Goal: Complete application form: Complete application form

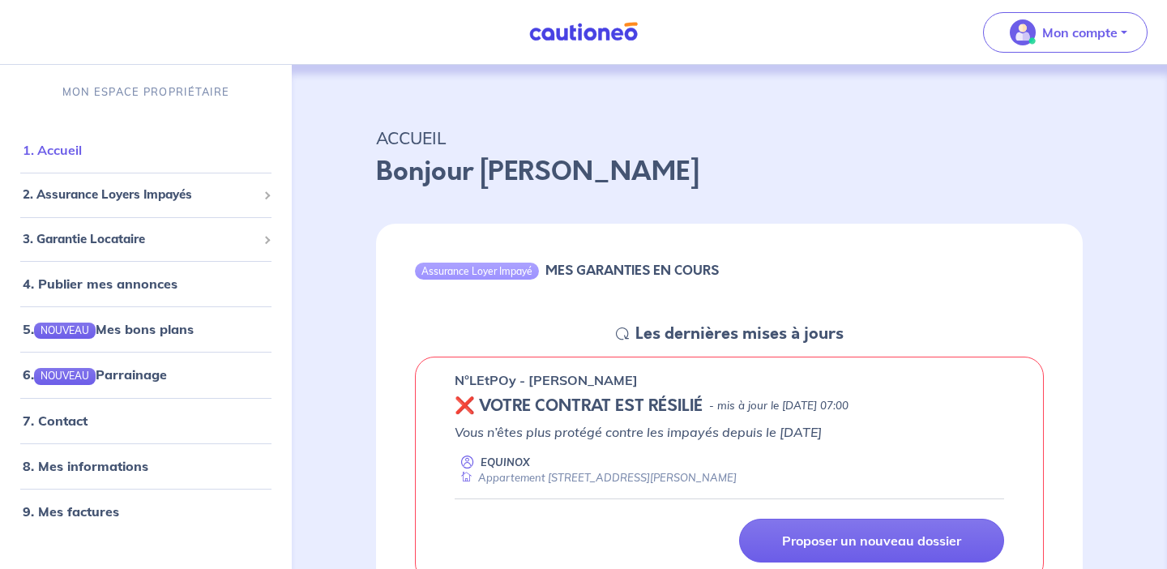
click at [72, 147] on link "1. Accueil" at bounding box center [52, 150] width 59 height 16
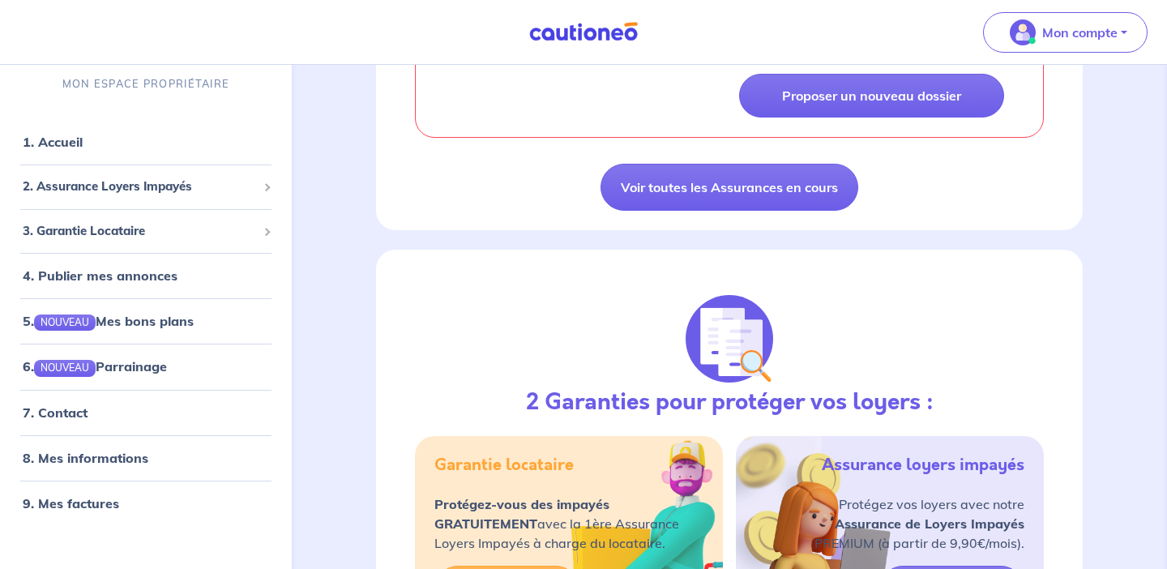
scroll to position [444, 0]
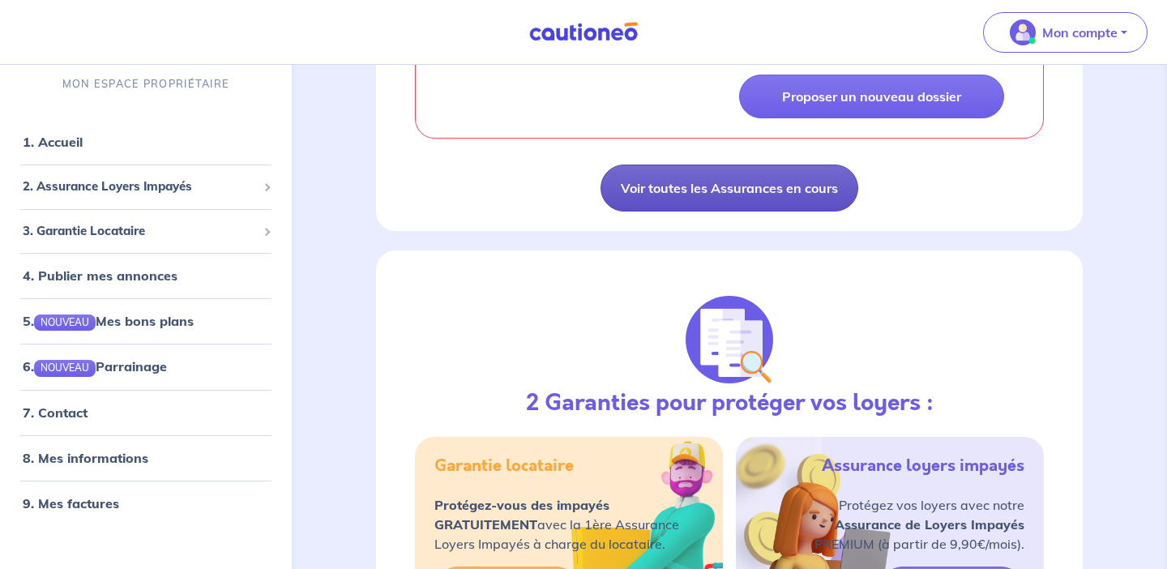
click at [700, 194] on link "Voir toutes les Assurances en cours" at bounding box center [729, 187] width 258 height 47
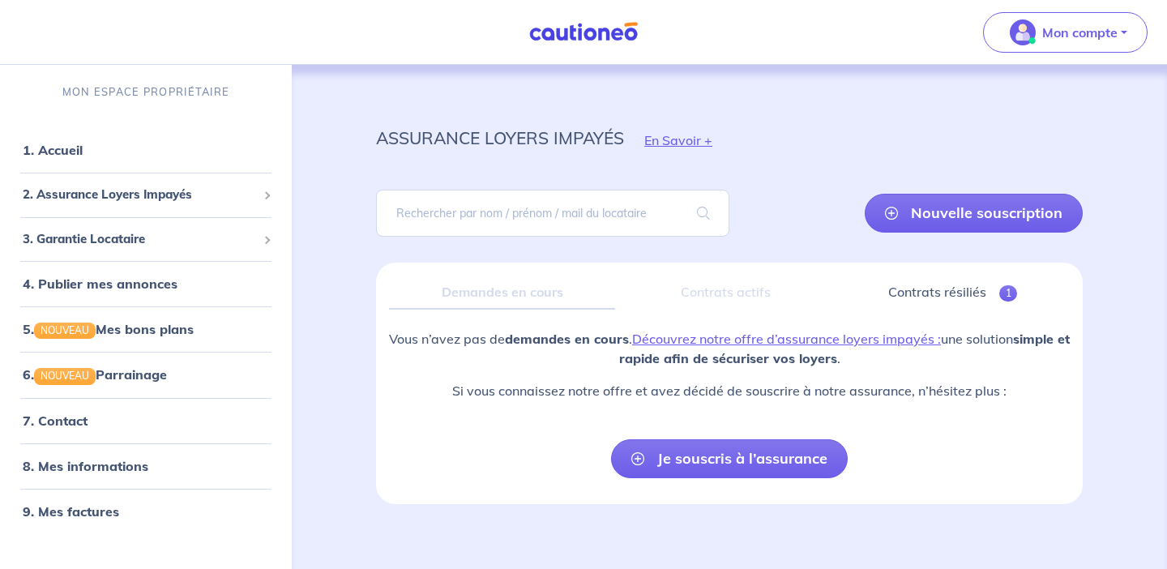
scroll to position [13, 0]
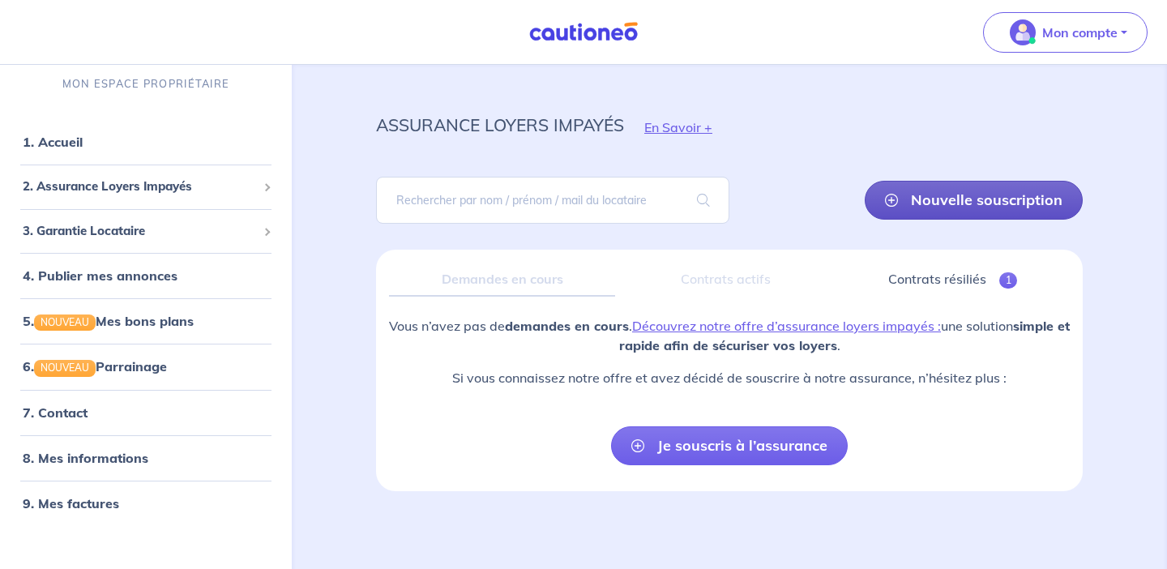
click at [939, 203] on link "Nouvelle souscription" at bounding box center [974, 200] width 218 height 39
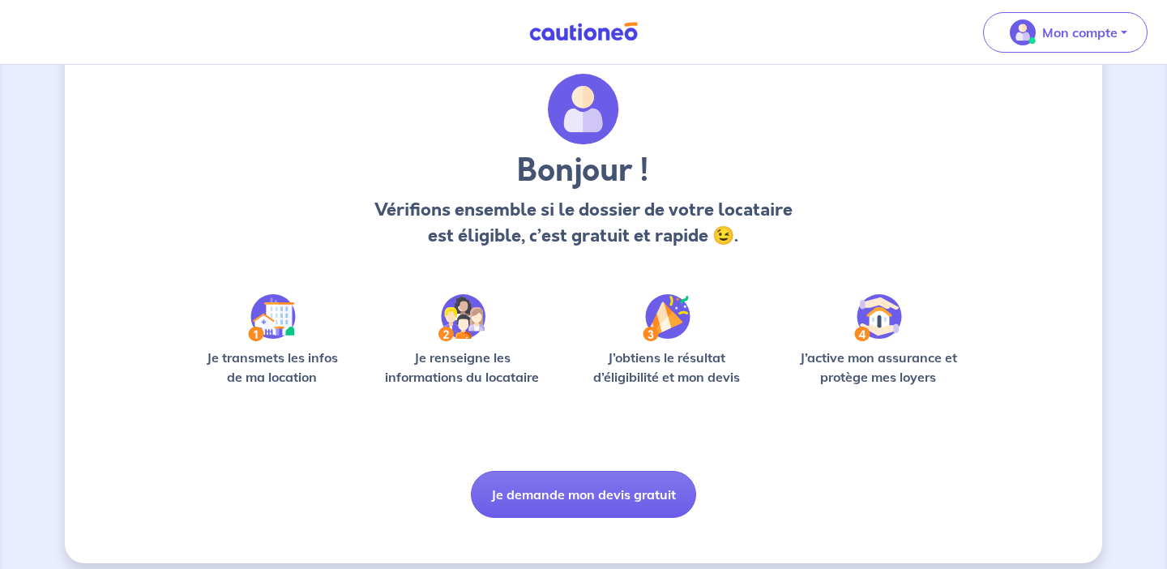
scroll to position [63, 0]
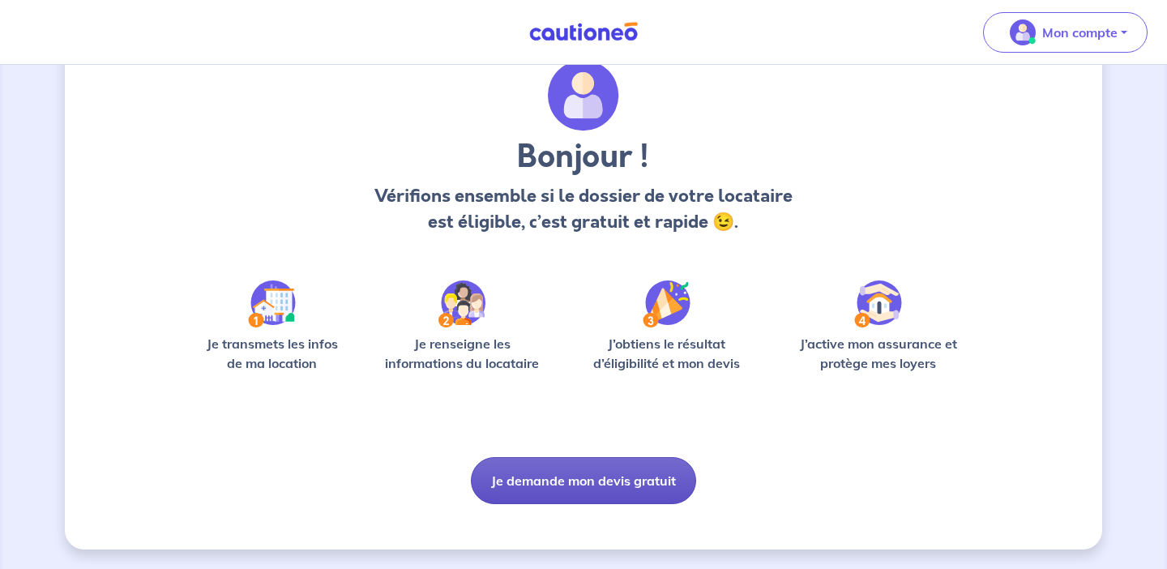
click at [585, 491] on button "Je demande mon devis gratuit" at bounding box center [583, 480] width 225 height 47
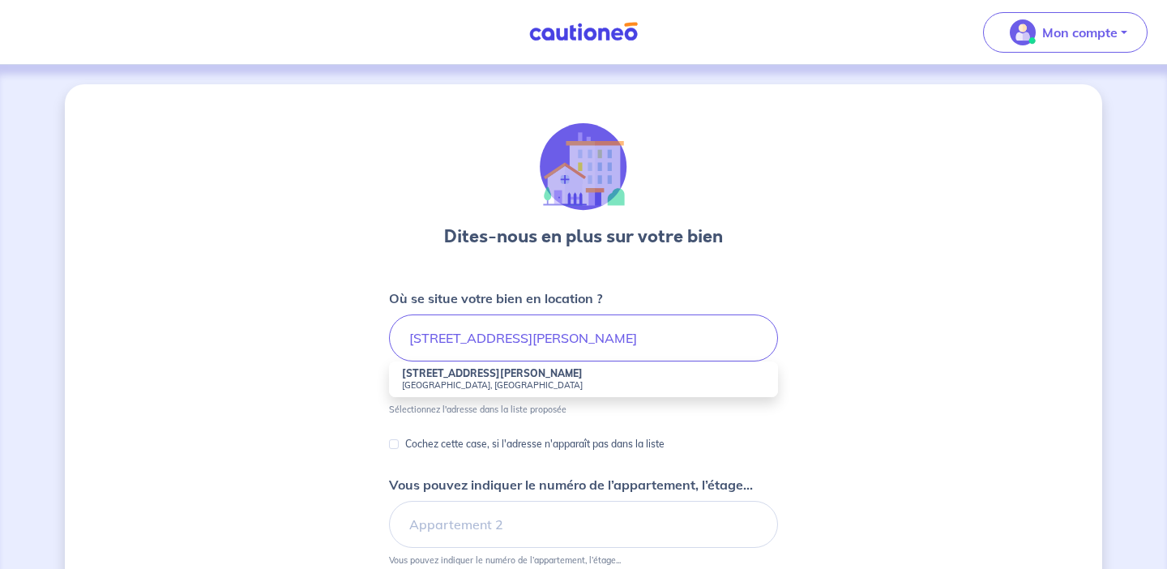
click at [460, 379] on small "[GEOGRAPHIC_DATA], [GEOGRAPHIC_DATA]" at bounding box center [583, 384] width 363 height 11
type input "[STREET_ADDRESS][PERSON_NAME]"
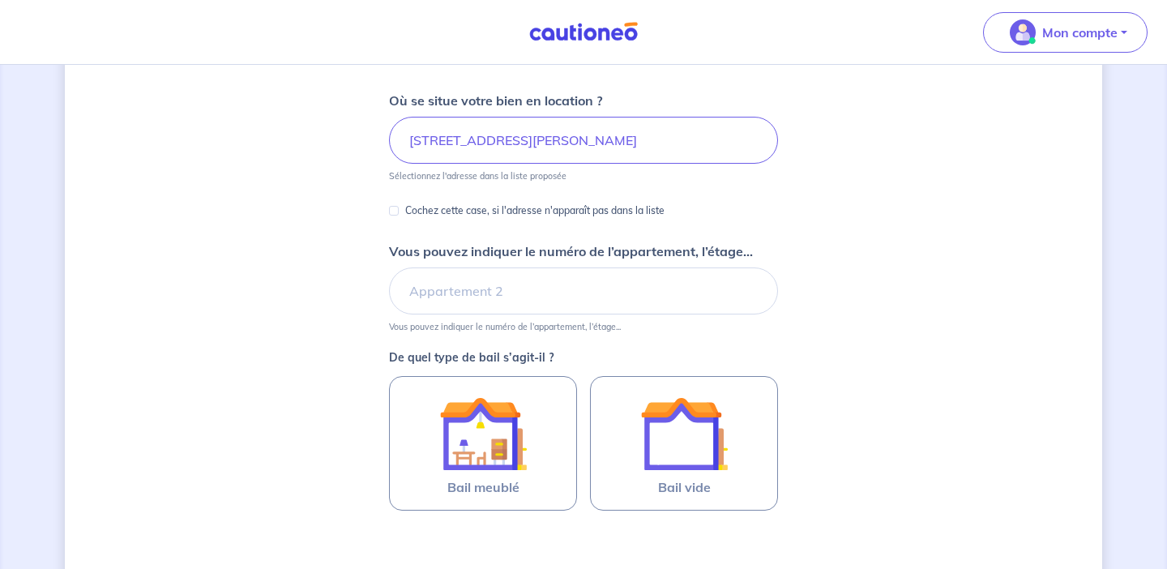
scroll to position [199, 0]
click at [465, 288] on input "Vous pouvez indiquer le numéro de l’appartement, l’étage..." at bounding box center [583, 290] width 389 height 47
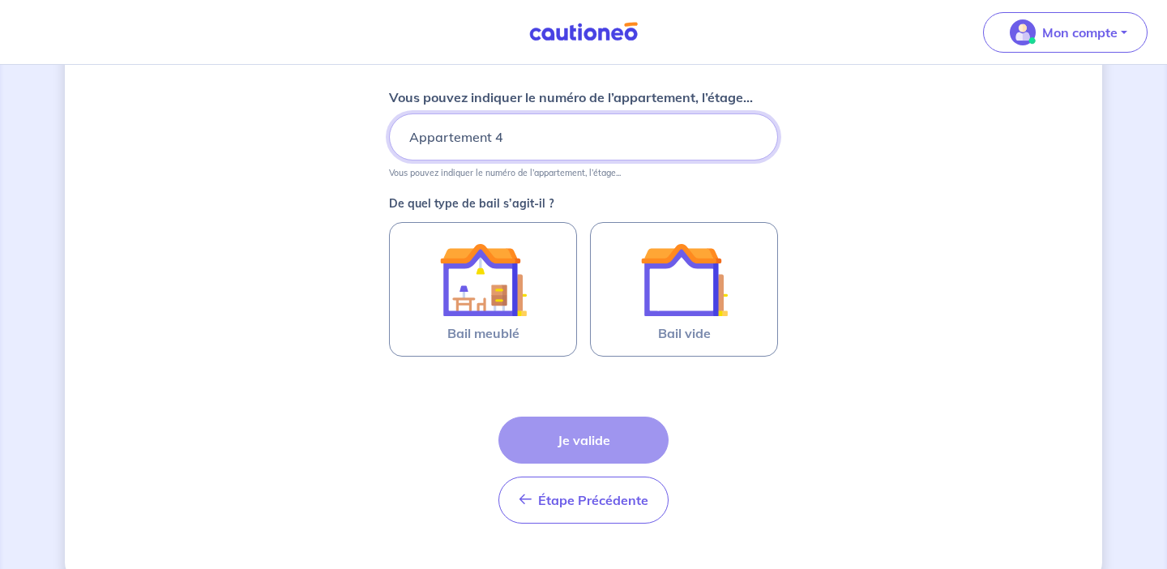
scroll to position [353, 0]
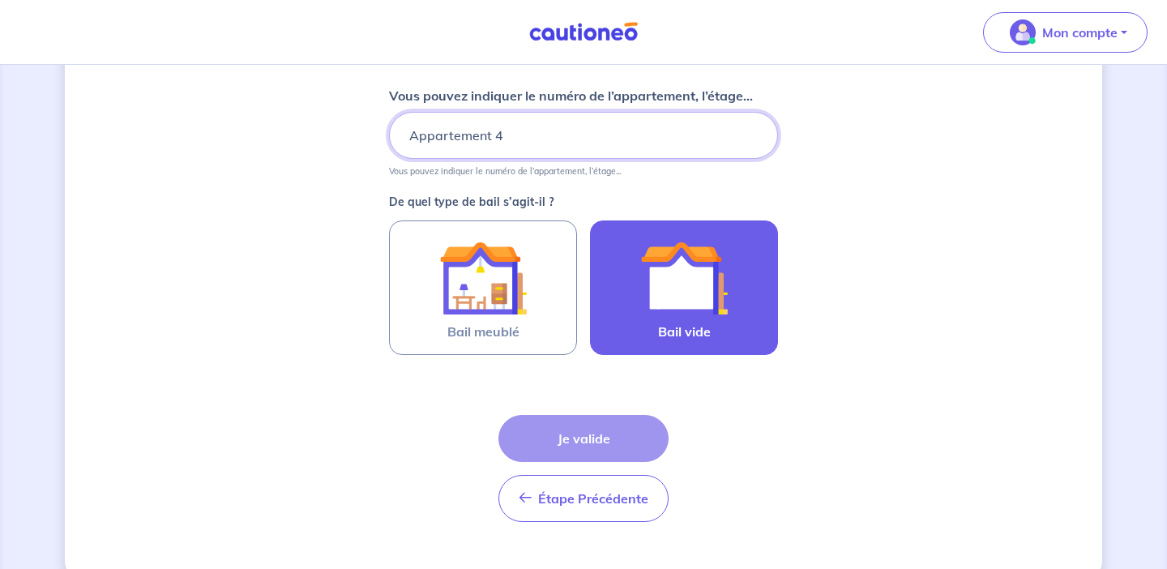
type input "Appartement 4"
click at [694, 316] on img at bounding box center [684, 278] width 88 height 88
click at [0, 0] on input "Bail vide" at bounding box center [0, 0] width 0 height 0
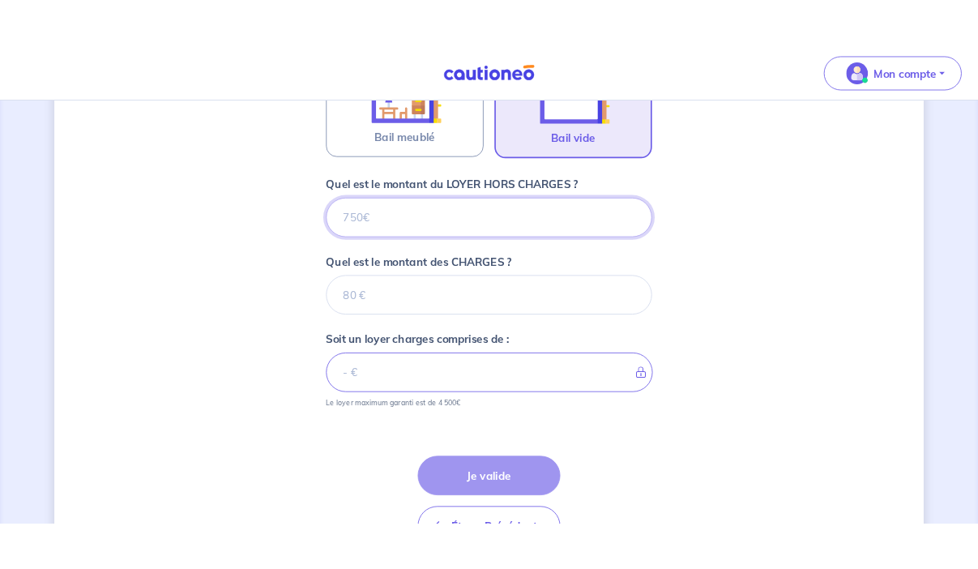
scroll to position [575, 0]
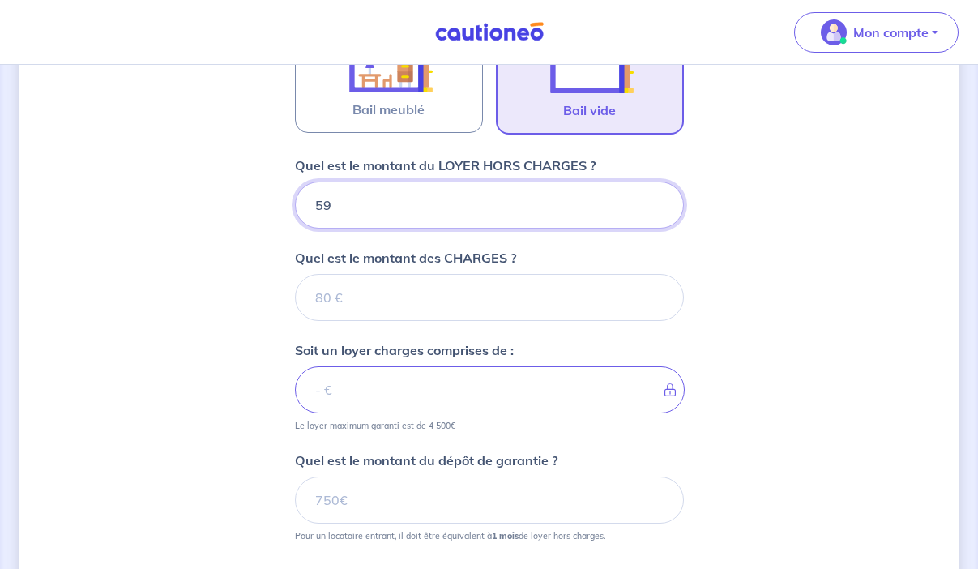
type input "590"
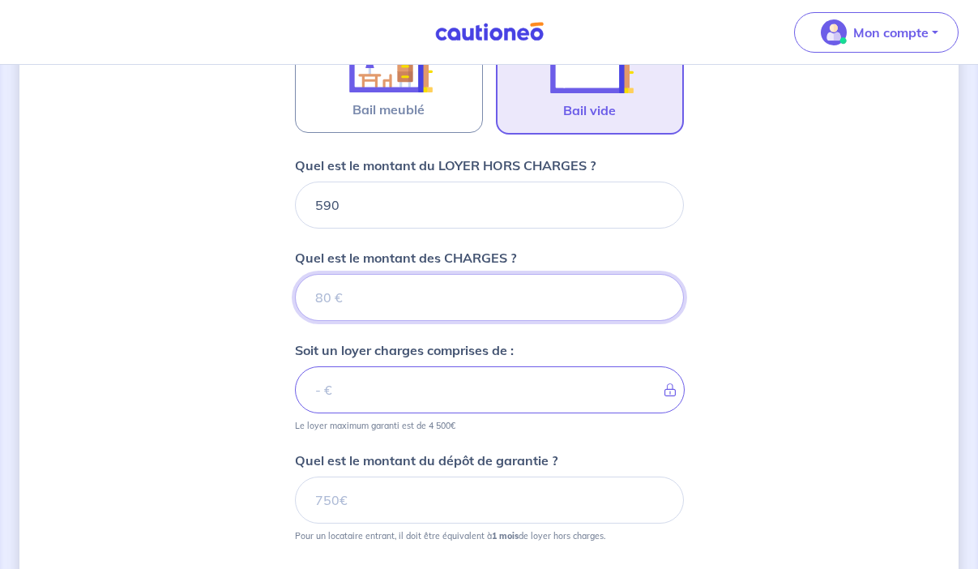
click at [342, 296] on input "Quel est le montant des CHARGES ?" at bounding box center [489, 297] width 389 height 47
type input "40"
type input "630"
type input "40"
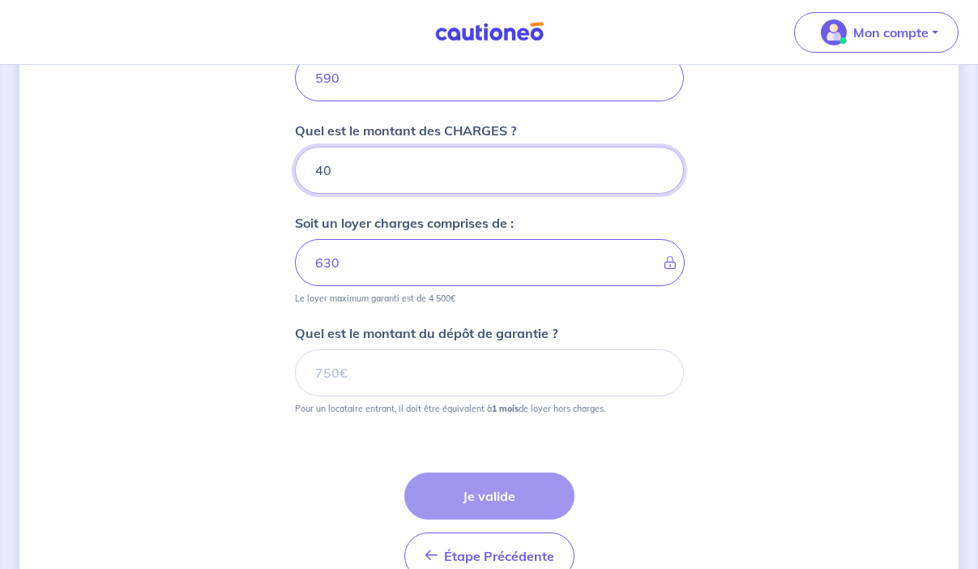
scroll to position [703, 0]
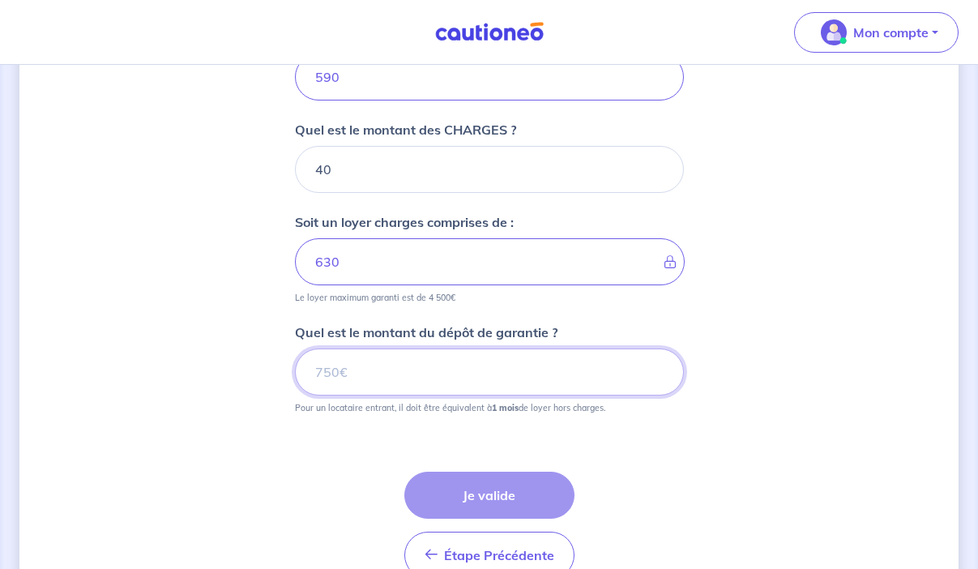
click at [392, 371] on input "Quel est le montant du dépôt de garantie ?" at bounding box center [489, 371] width 389 height 47
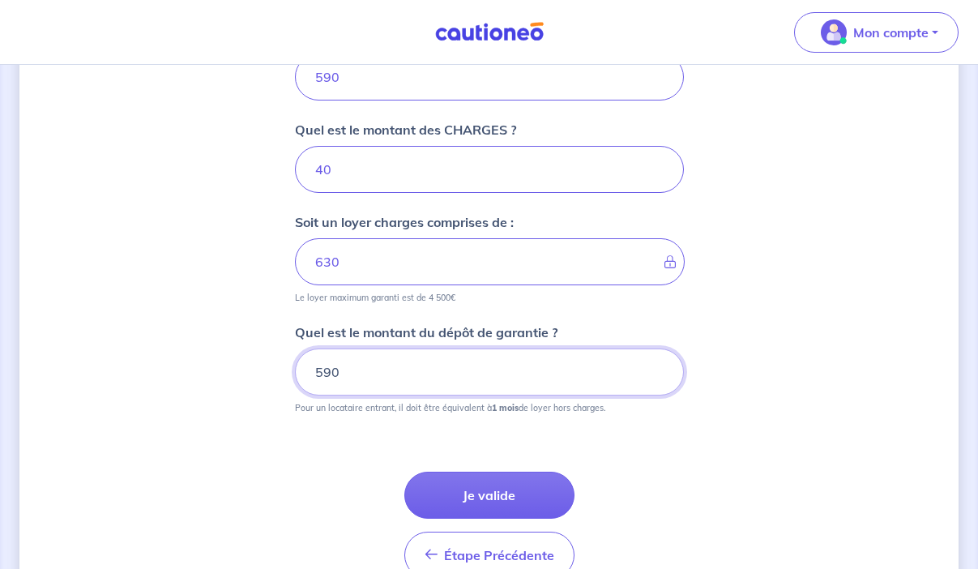
scroll to position [791, 0]
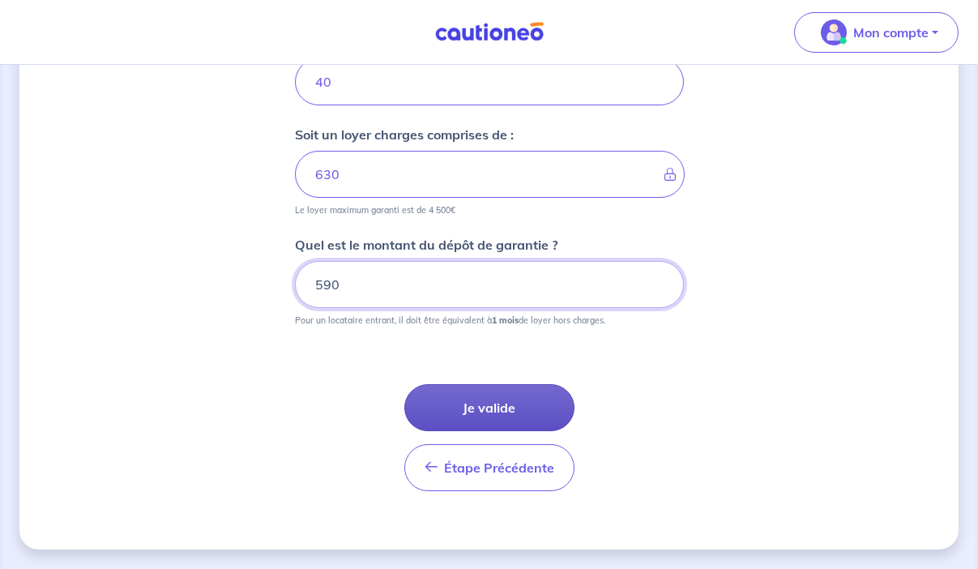
type input "590"
click at [484, 402] on button "Je valide" at bounding box center [489, 407] width 170 height 47
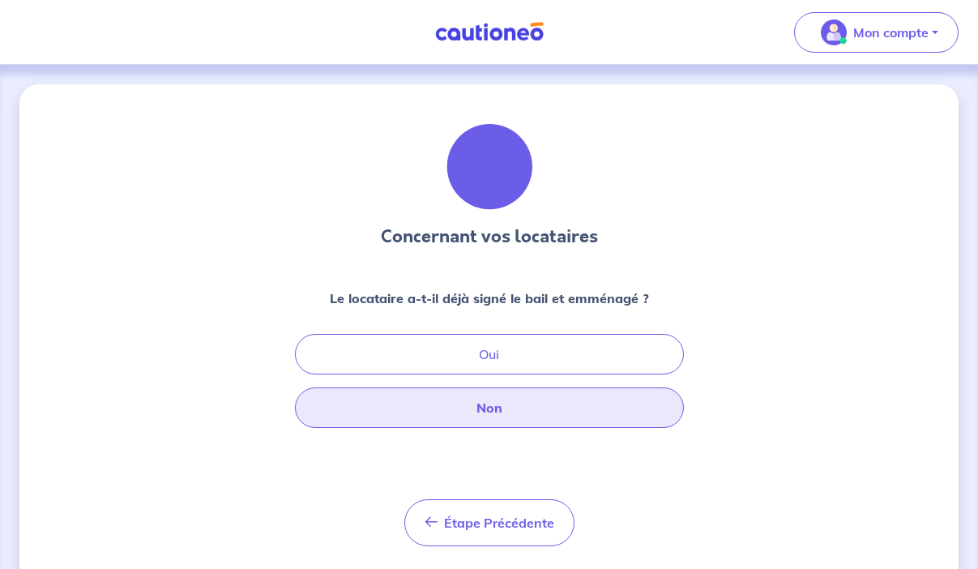
click at [493, 408] on button "Non" at bounding box center [489, 407] width 389 height 41
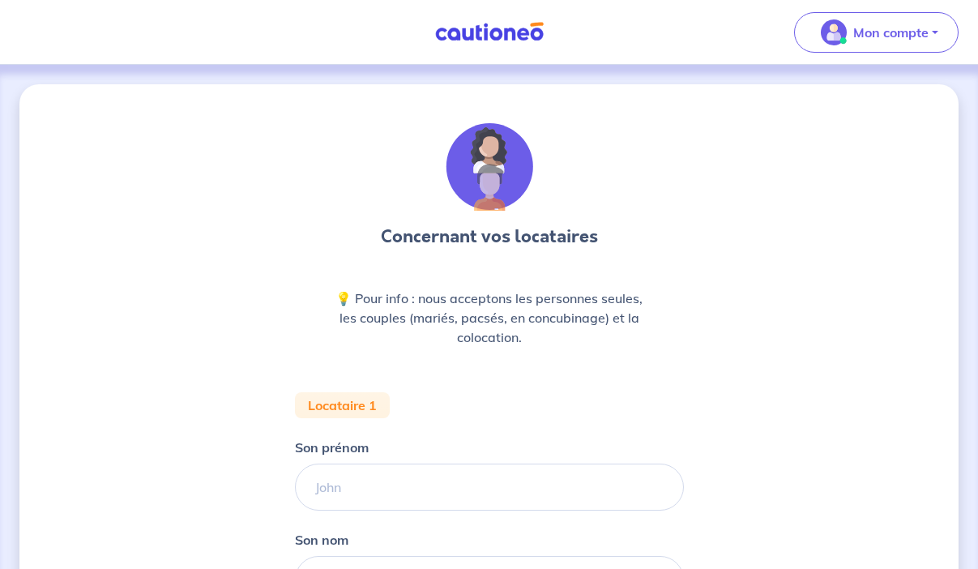
scroll to position [164, 0]
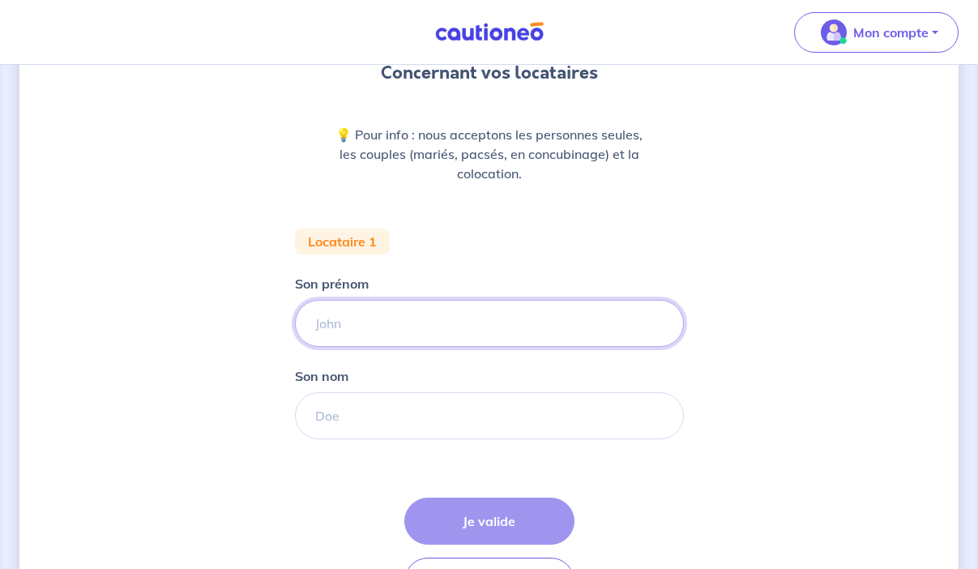
click at [357, 331] on input "Son prénom" at bounding box center [489, 323] width 389 height 47
type input "Rodolph"
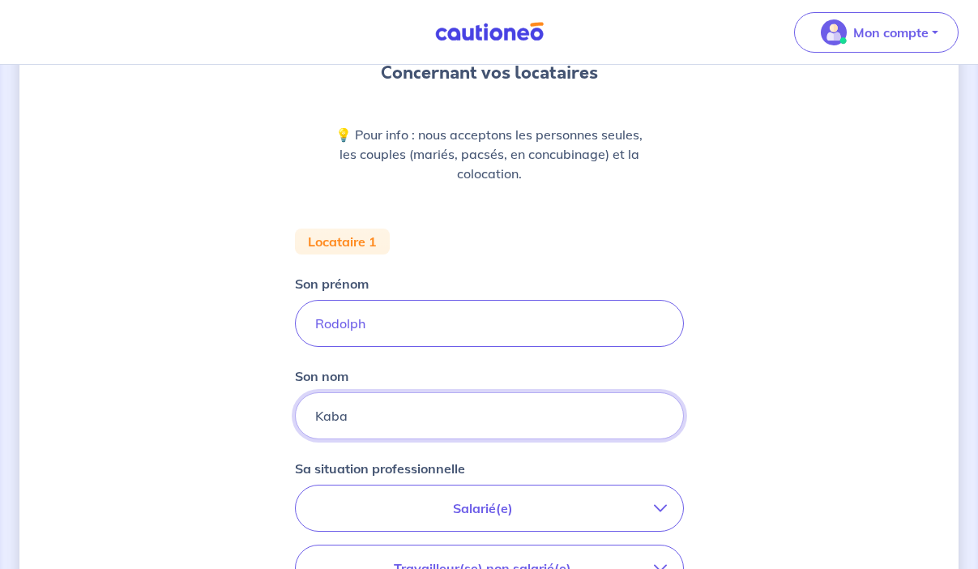
type input "Kaba"
click at [371, 320] on input "Rodolph" at bounding box center [489, 323] width 389 height 47
type input "[PERSON_NAME]"
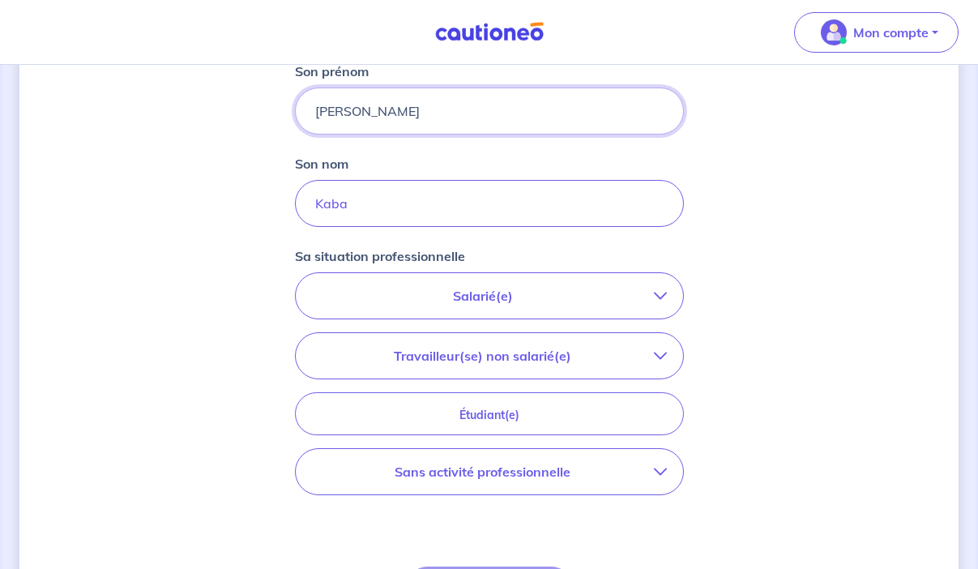
scroll to position [377, 0]
click at [472, 288] on p "Salarié(e)" at bounding box center [483, 294] width 342 height 19
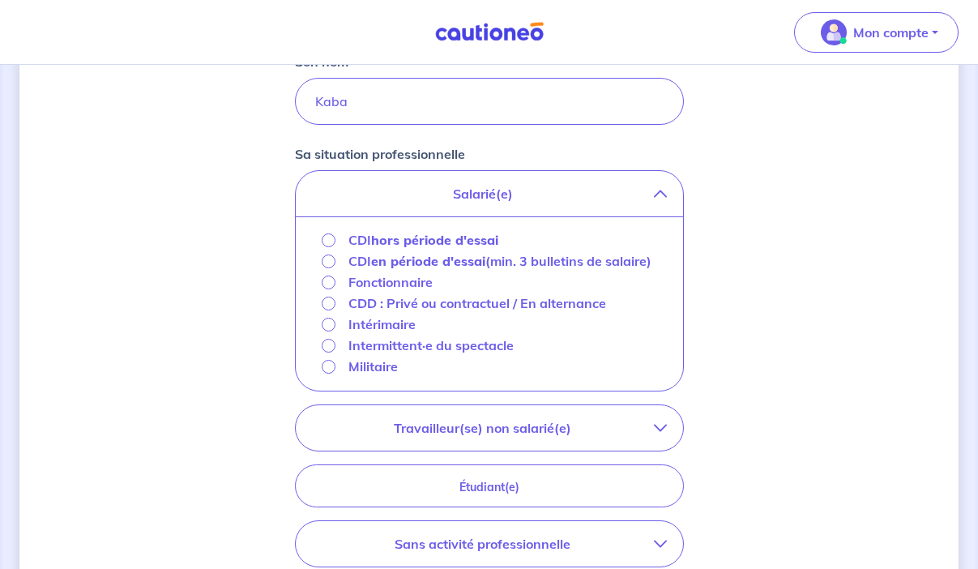
scroll to position [479, 0]
click at [323, 239] on input "CDI hors période d'essai" at bounding box center [329, 240] width 14 height 14
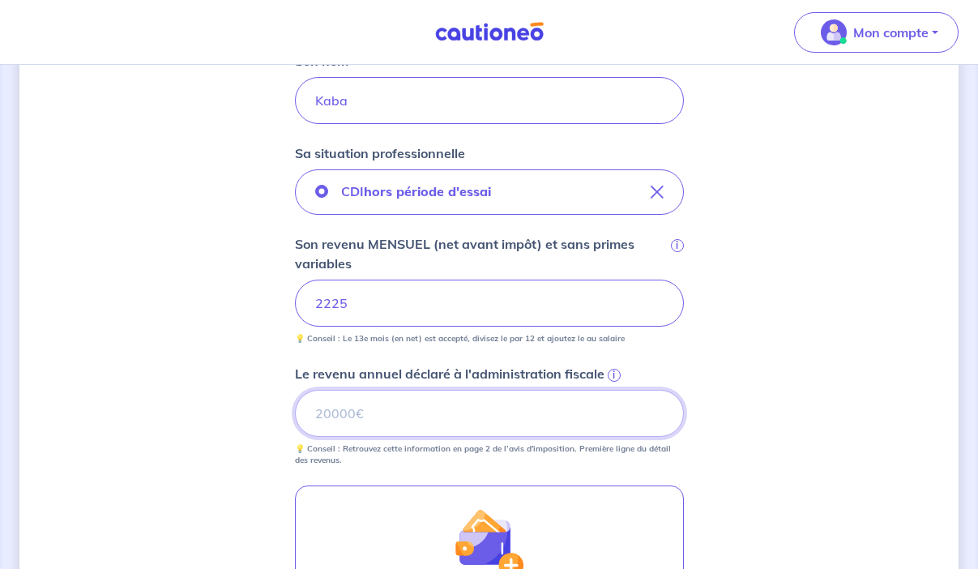
click at [416, 413] on input "Le revenu annuel déclaré à l'administration fiscale i" at bounding box center [489, 413] width 389 height 47
click at [315, 405] on input "Le revenu annuel déclaré à l'administration fiscale i" at bounding box center [489, 413] width 389 height 47
paste input "26710"
type input "26710"
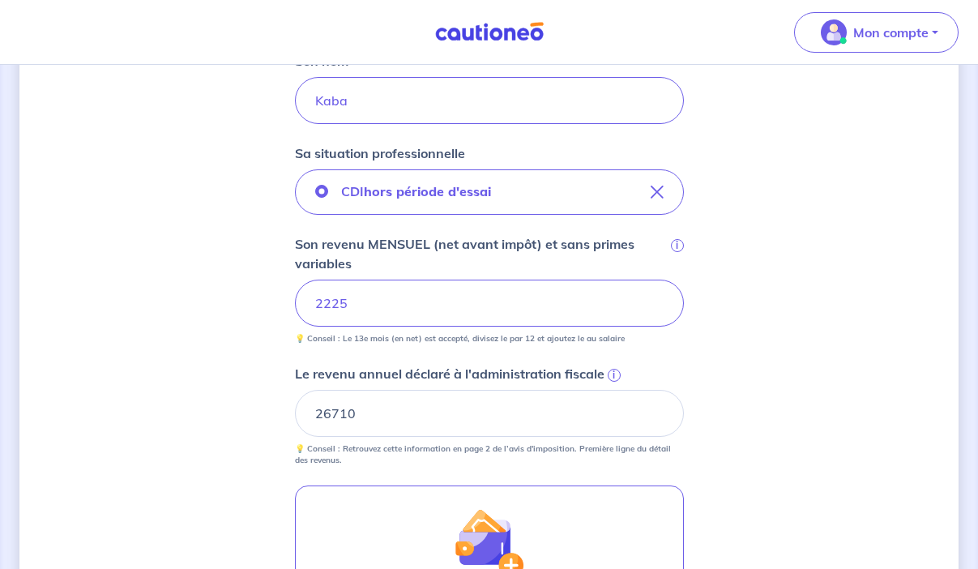
click at [810, 385] on div "Concernant vos locataires 💡 Pour info : nous acceptons les personnes seules, le…" at bounding box center [488, 238] width 939 height 1266
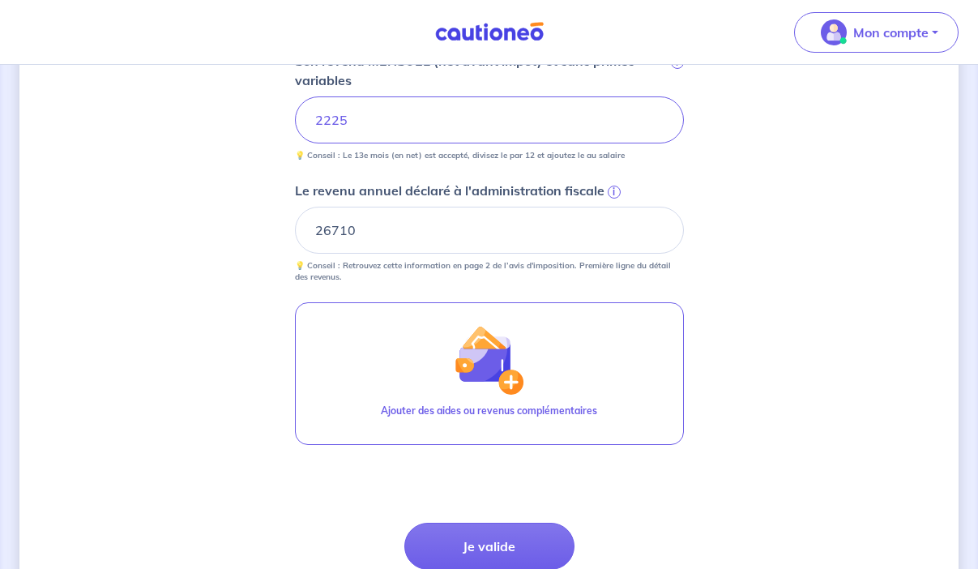
scroll to position [673, 0]
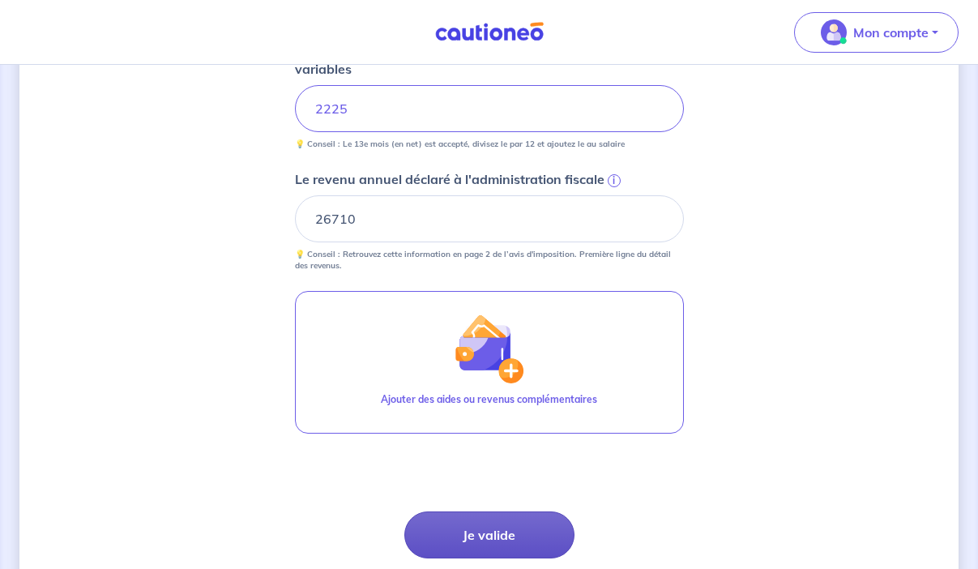
click at [513, 529] on button "Je valide" at bounding box center [489, 534] width 170 height 47
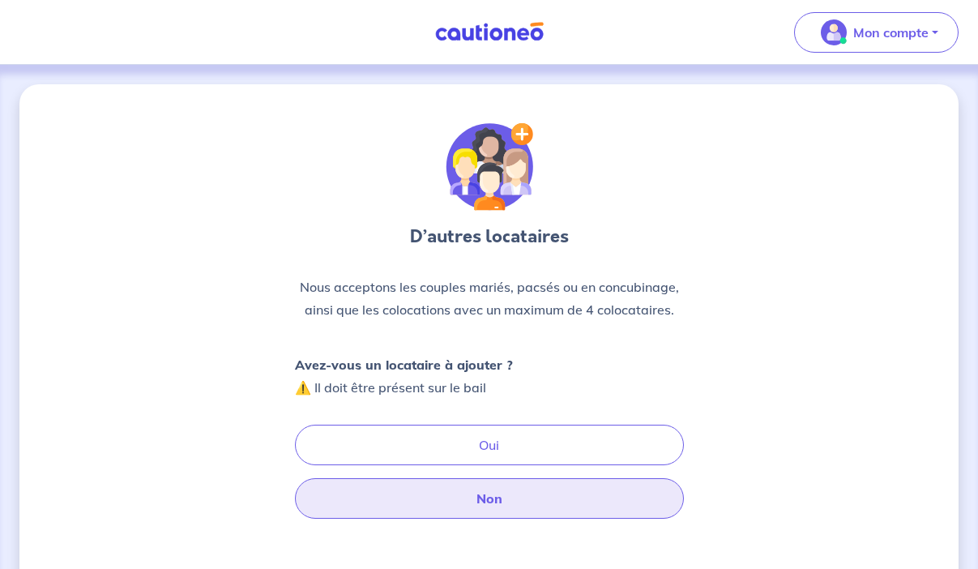
click at [493, 501] on button "Non" at bounding box center [489, 498] width 389 height 41
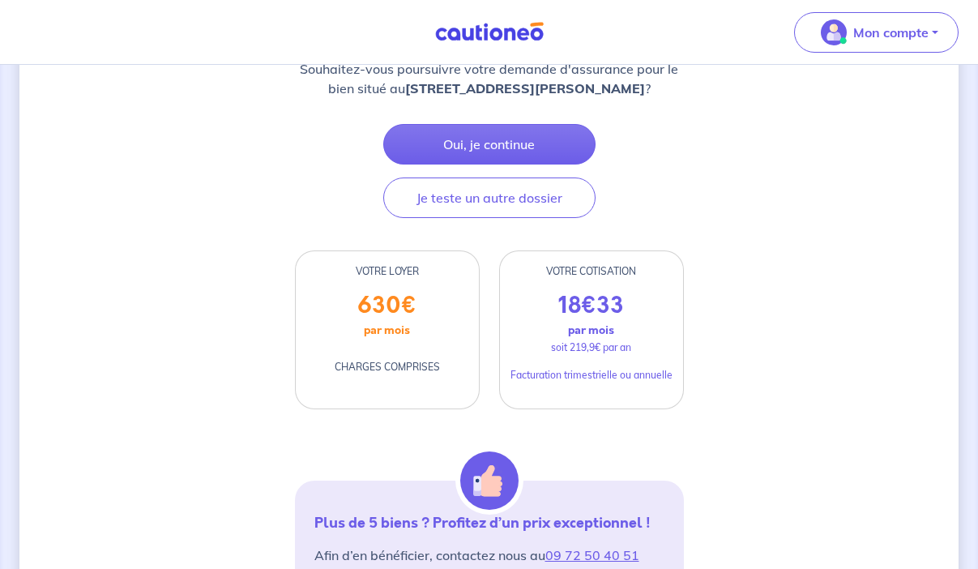
scroll to position [263, 0]
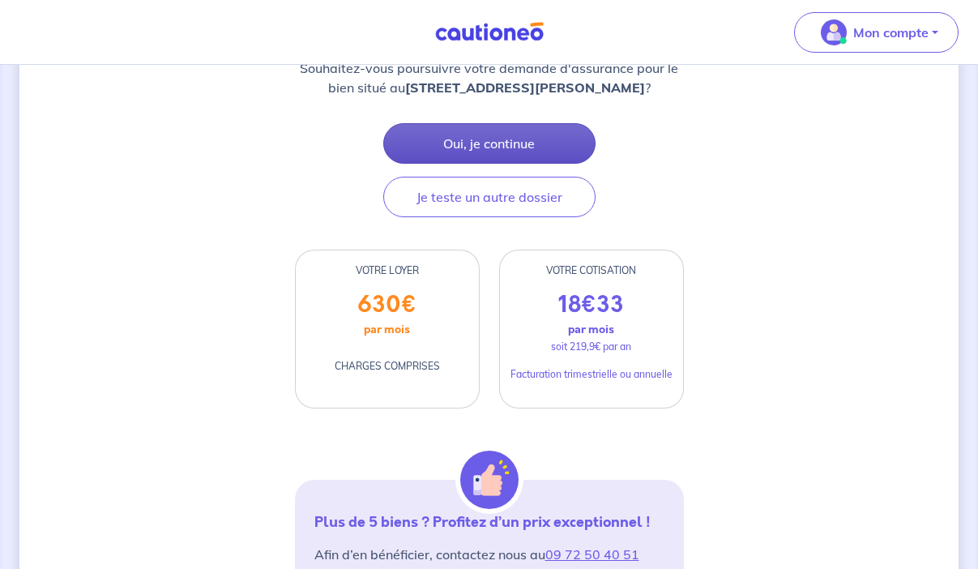
click at [537, 147] on button "Oui, je continue" at bounding box center [489, 143] width 212 height 41
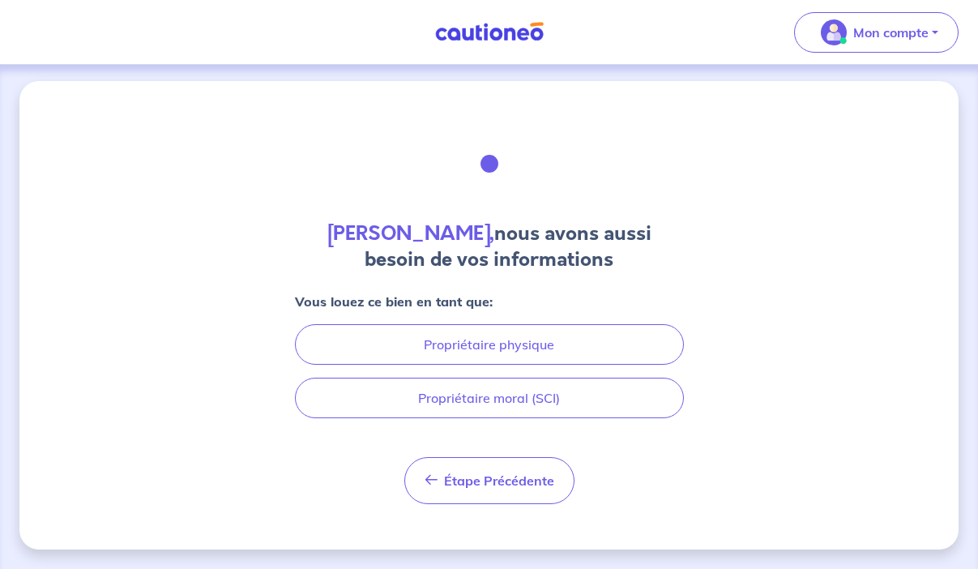
scroll to position [3, 0]
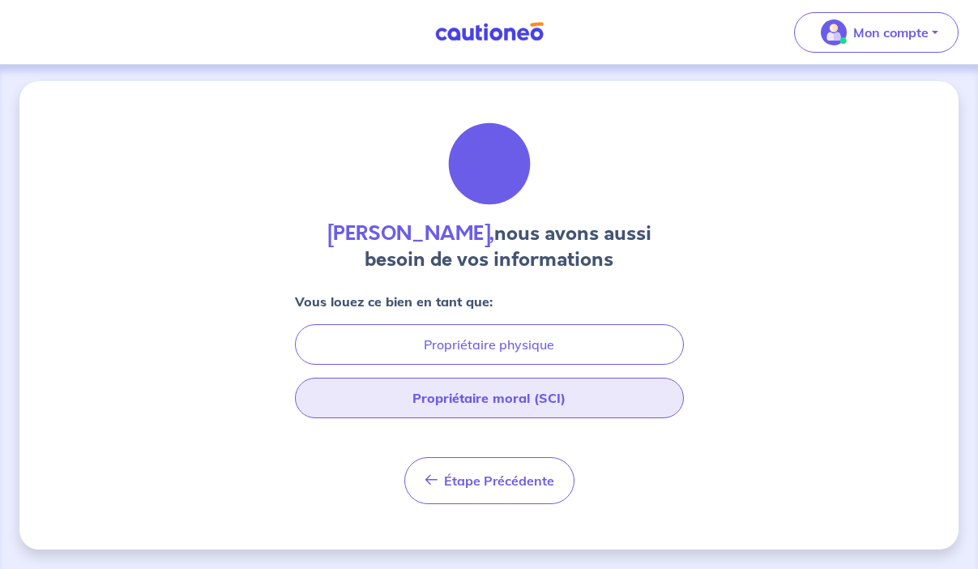
click at [542, 399] on button "Propriétaire moral (SCI)" at bounding box center [489, 398] width 389 height 41
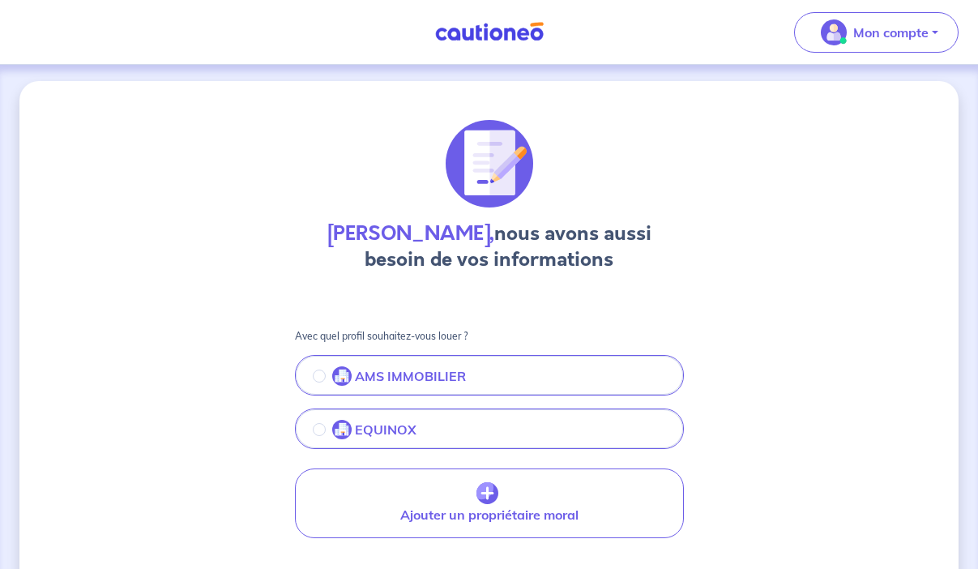
click at [394, 426] on p "EQUINOX" at bounding box center [386, 429] width 62 height 19
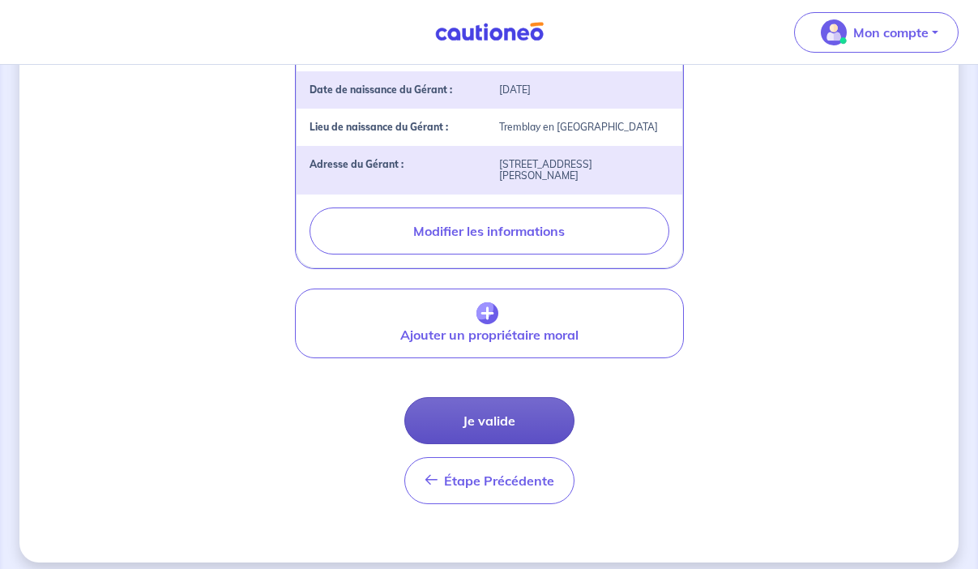
scroll to position [611, 0]
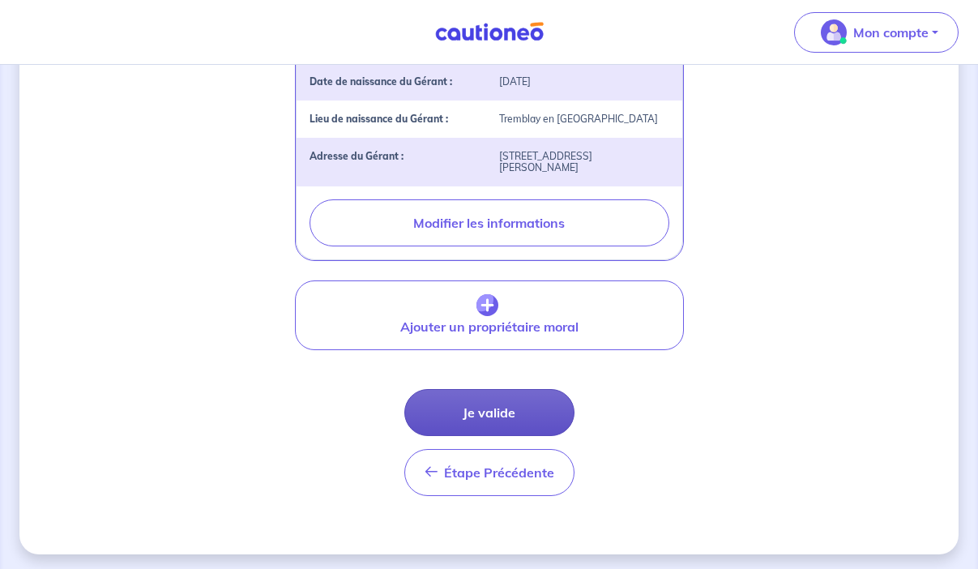
click at [503, 411] on button "Je valide" at bounding box center [489, 412] width 170 height 47
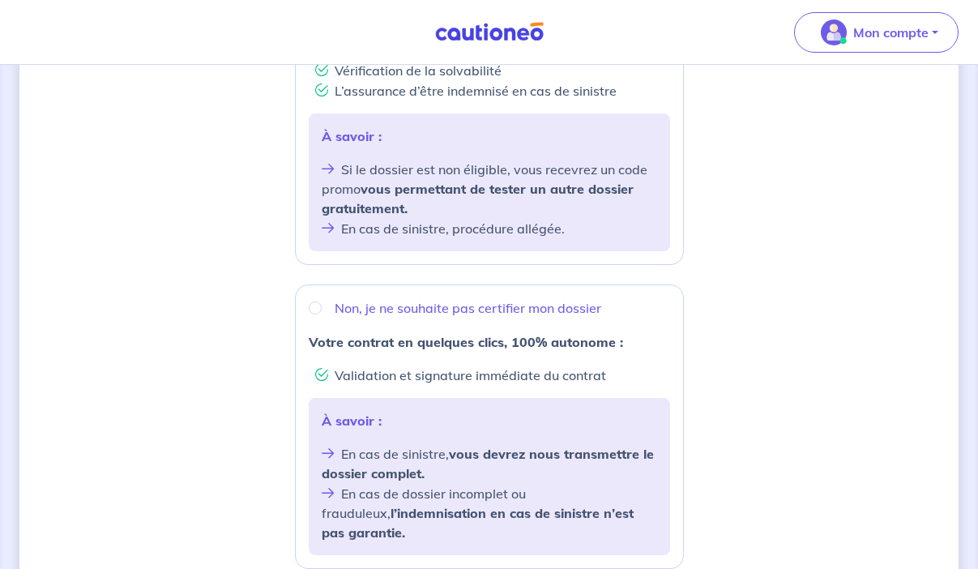
scroll to position [424, 0]
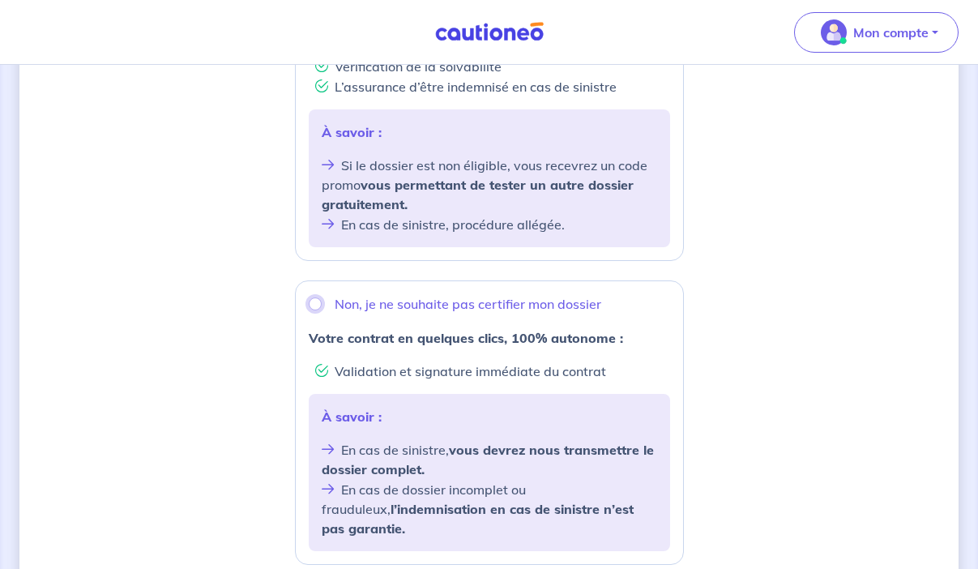
click at [315, 302] on input "Non, je ne souhaite pas certifier mon dossier" at bounding box center [315, 303] width 13 height 13
radio input "true"
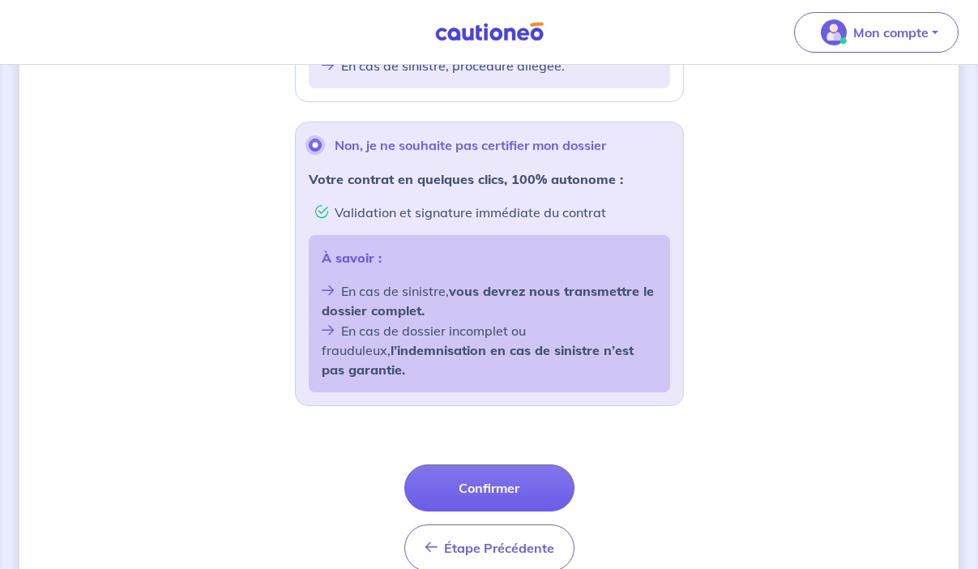
scroll to position [599, 0]
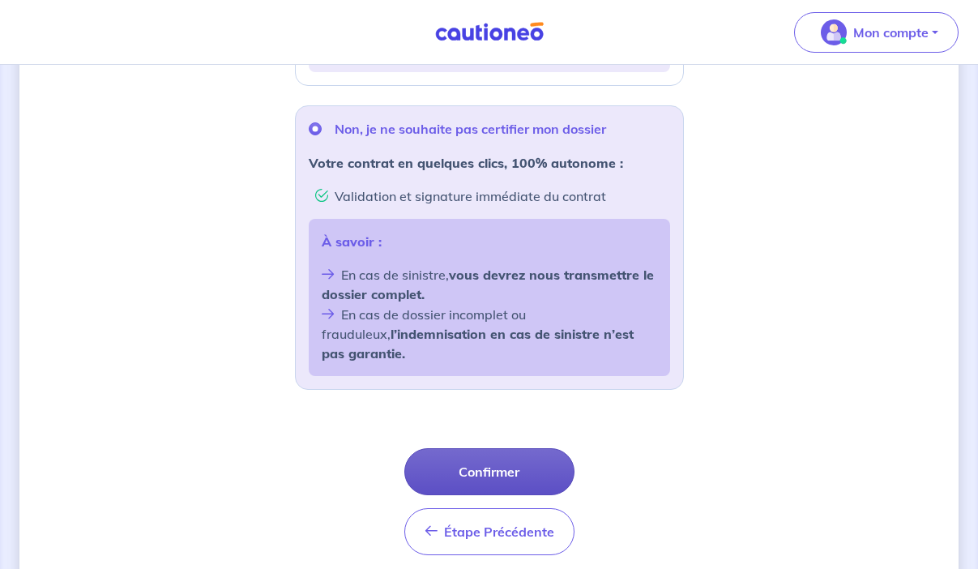
click at [521, 448] on button "Confirmer" at bounding box center [489, 471] width 170 height 47
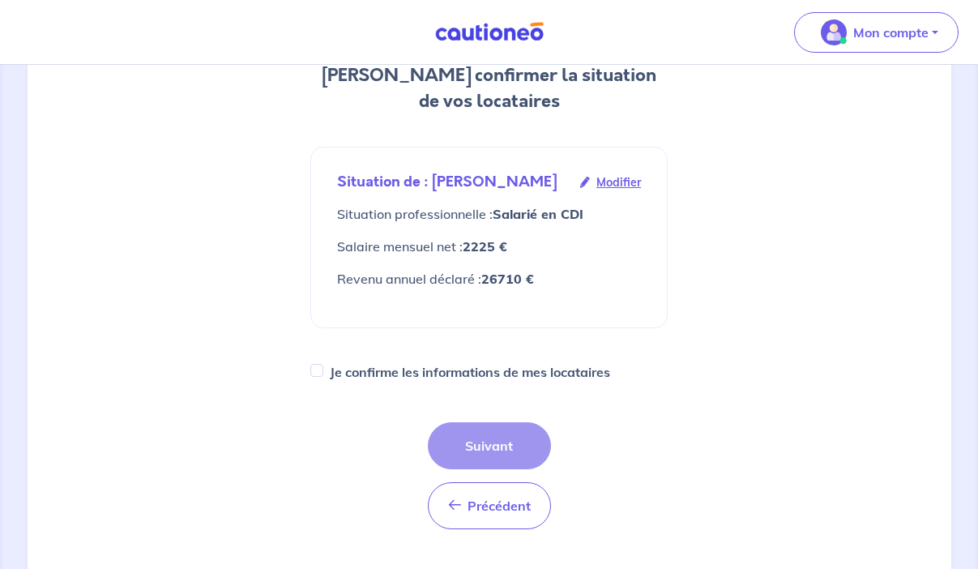
scroll to position [207, 0]
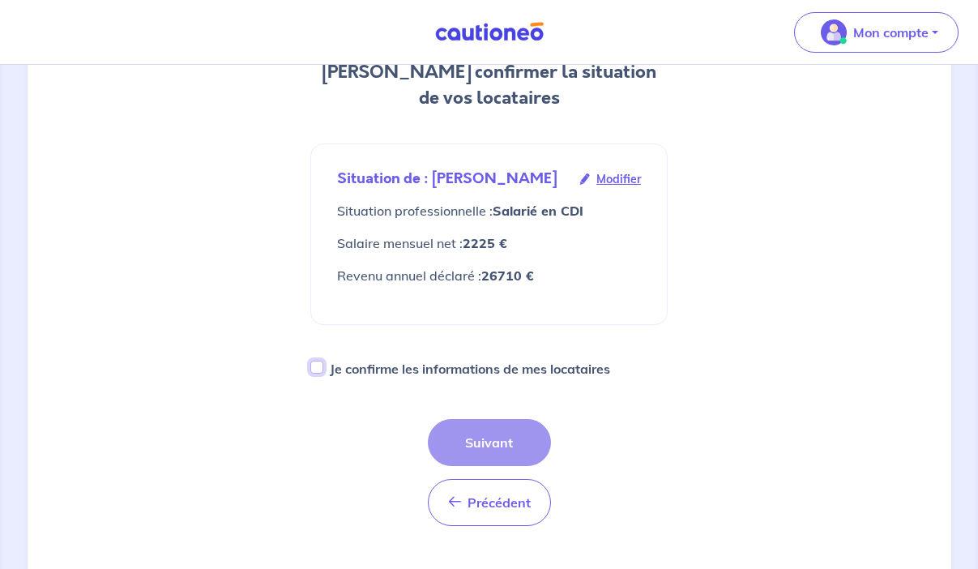
click at [318, 367] on input "Je confirme les informations de mes locataires" at bounding box center [316, 367] width 13 height 13
checkbox input "true"
click at [476, 438] on button "Suivant" at bounding box center [489, 442] width 123 height 47
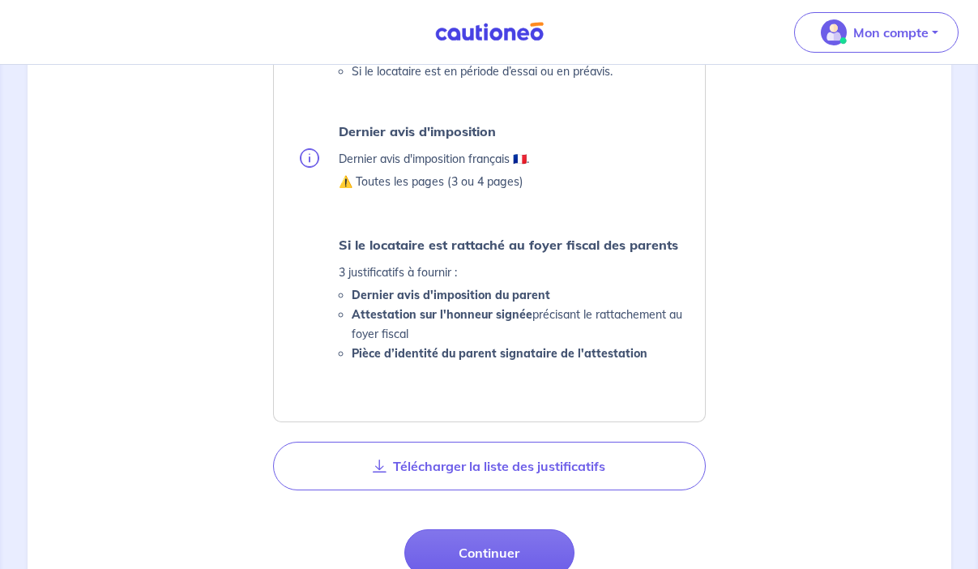
scroll to position [788, 0]
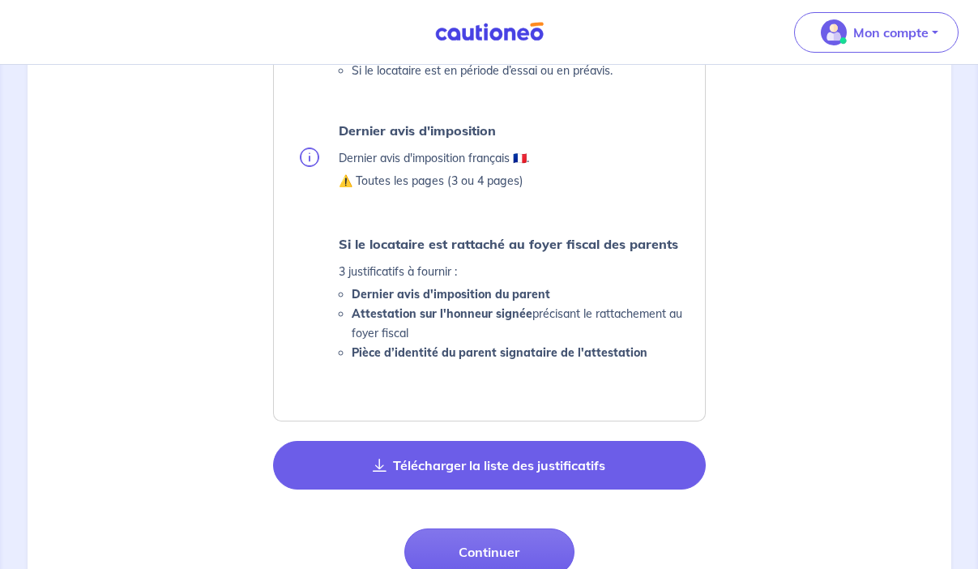
click at [501, 464] on button "Télécharger la liste des justificatifs" at bounding box center [489, 465] width 433 height 49
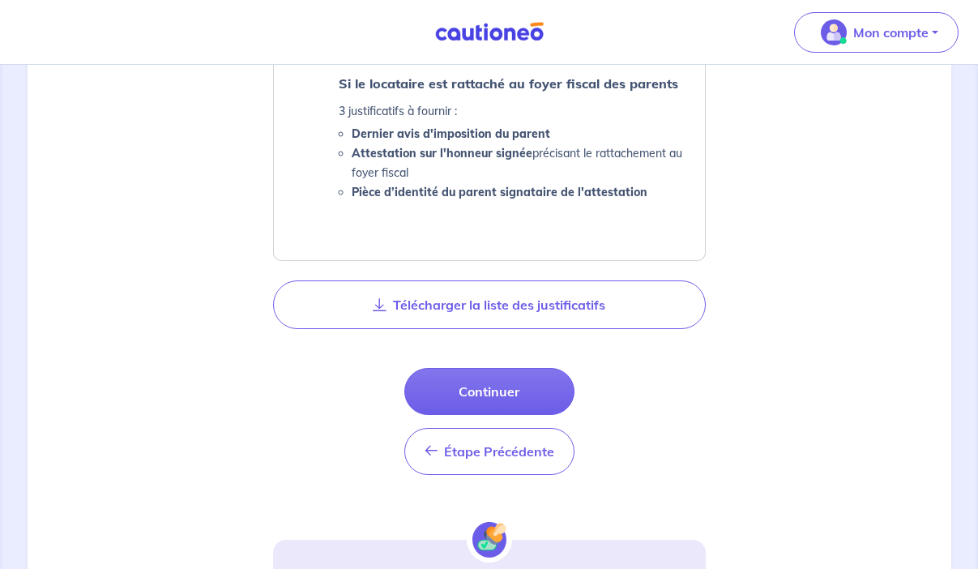
scroll to position [983, 0]
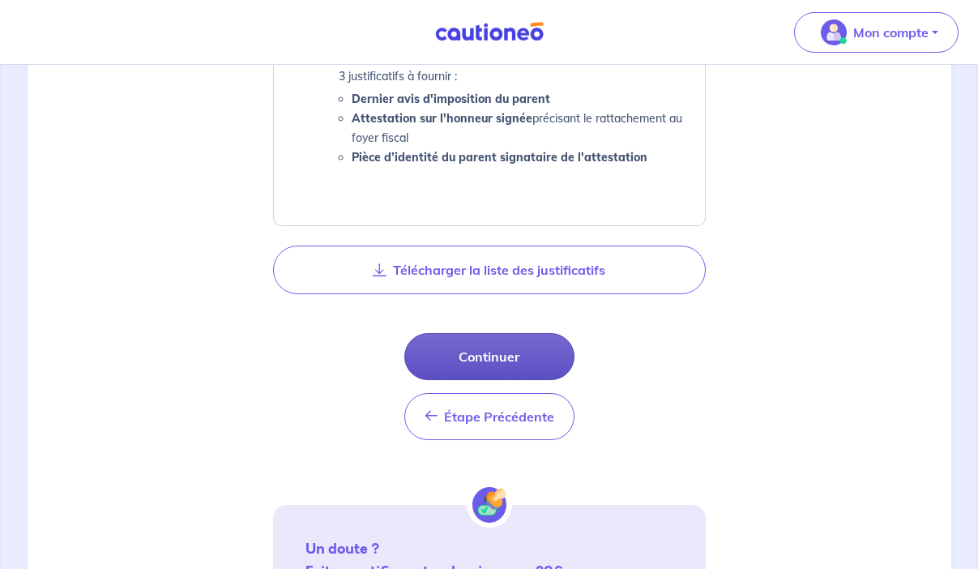
click at [499, 359] on button "Continuer" at bounding box center [489, 356] width 170 height 47
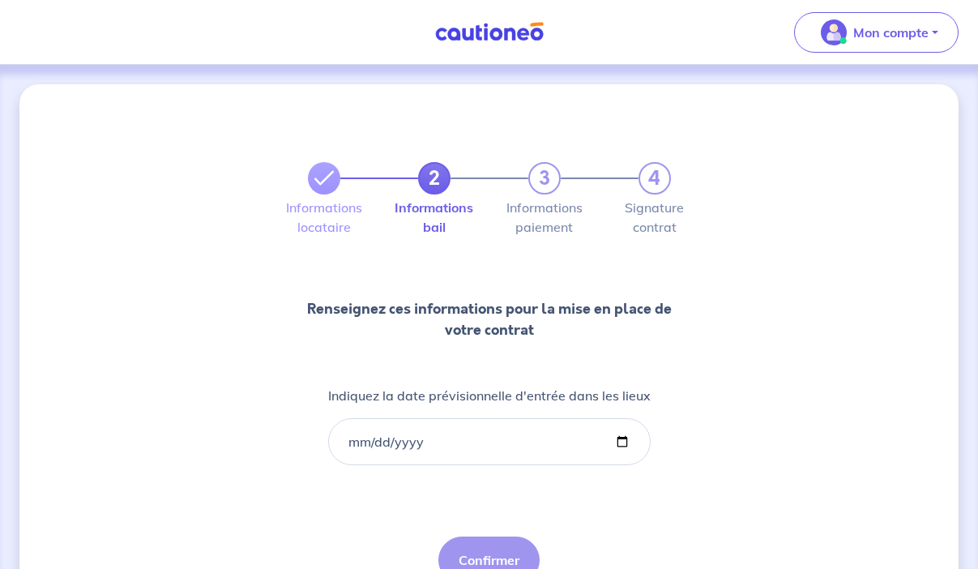
scroll to position [6, 0]
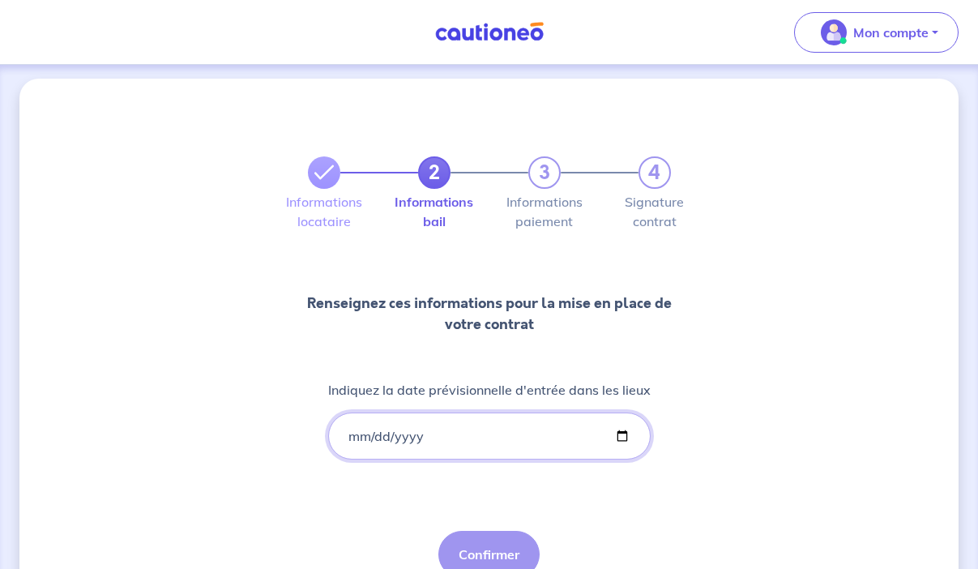
click at [625, 442] on input "Indiquez la date prévisionnelle d'entrée dans les lieux" at bounding box center [489, 435] width 323 height 47
type input "[DATE]"
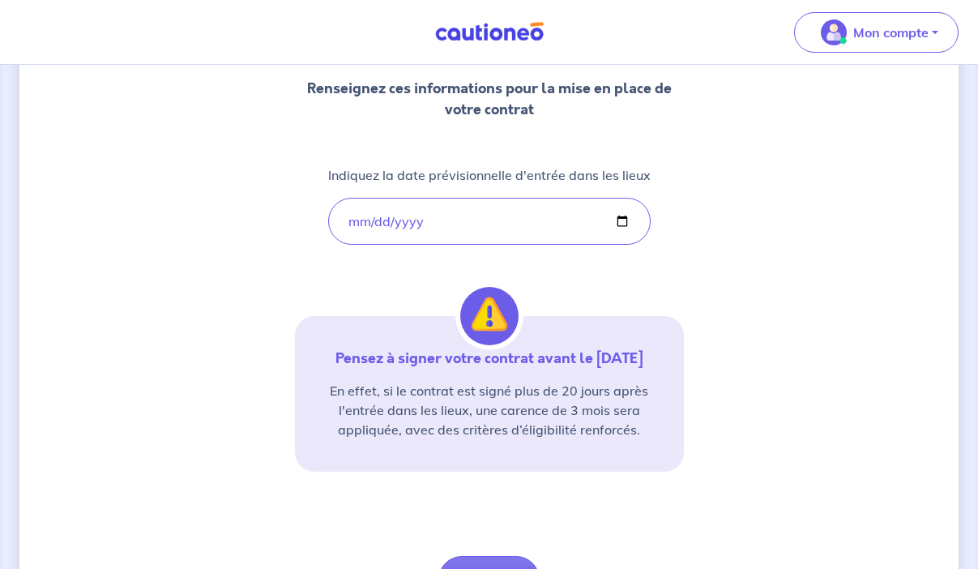
scroll to position [319, 0]
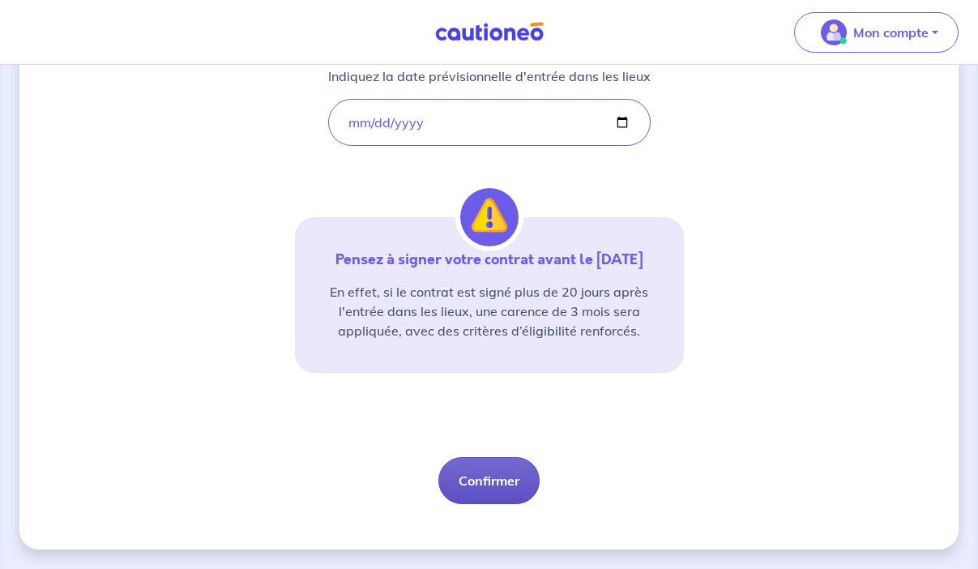
click at [485, 477] on button "Confirmer" at bounding box center [488, 480] width 101 height 47
select select "FR"
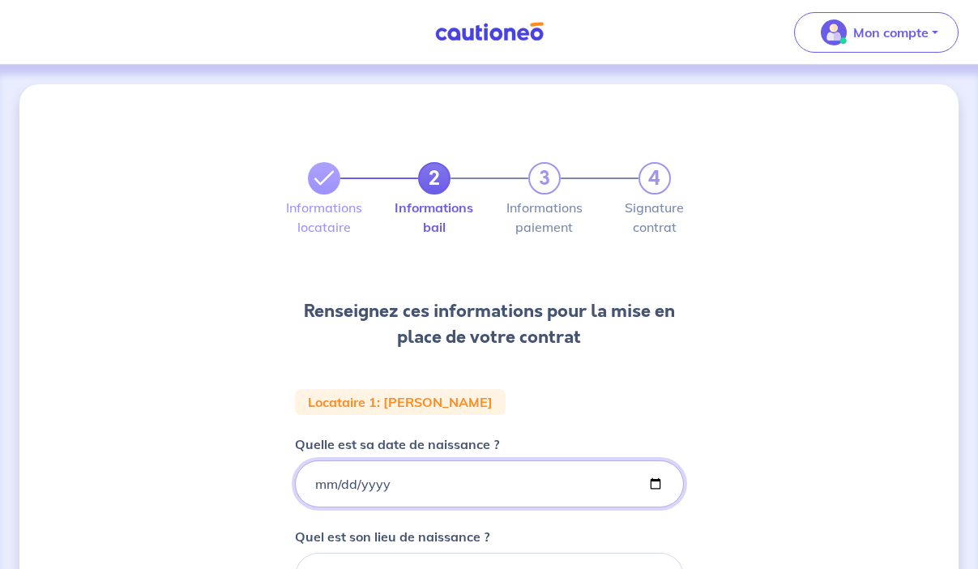
click at [366, 486] on input "Quelle est sa date de naissance ?" at bounding box center [489, 483] width 389 height 47
click at [647, 489] on input "Quelle est sa date de naissance ?" at bounding box center [489, 483] width 389 height 47
type input "[DATE]"
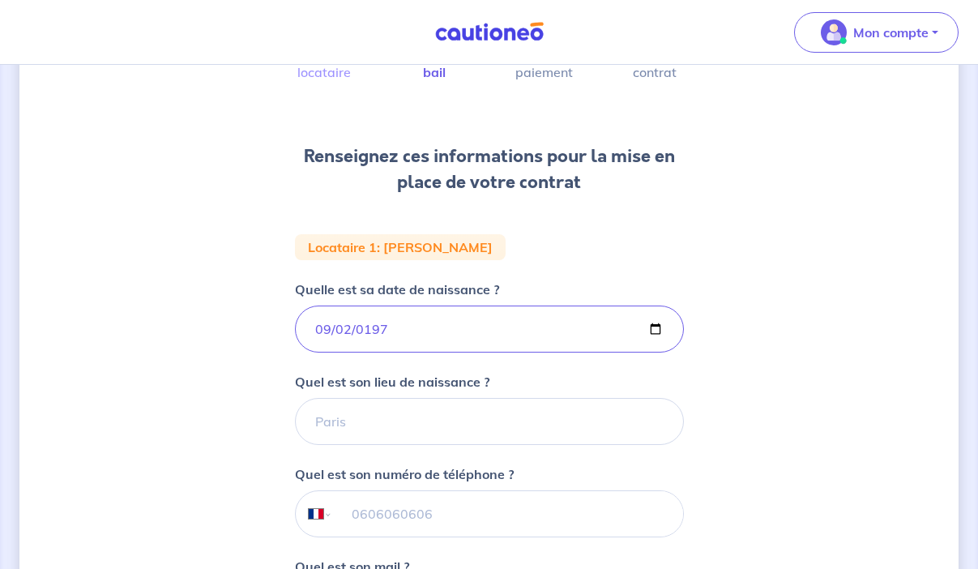
scroll to position [164, 0]
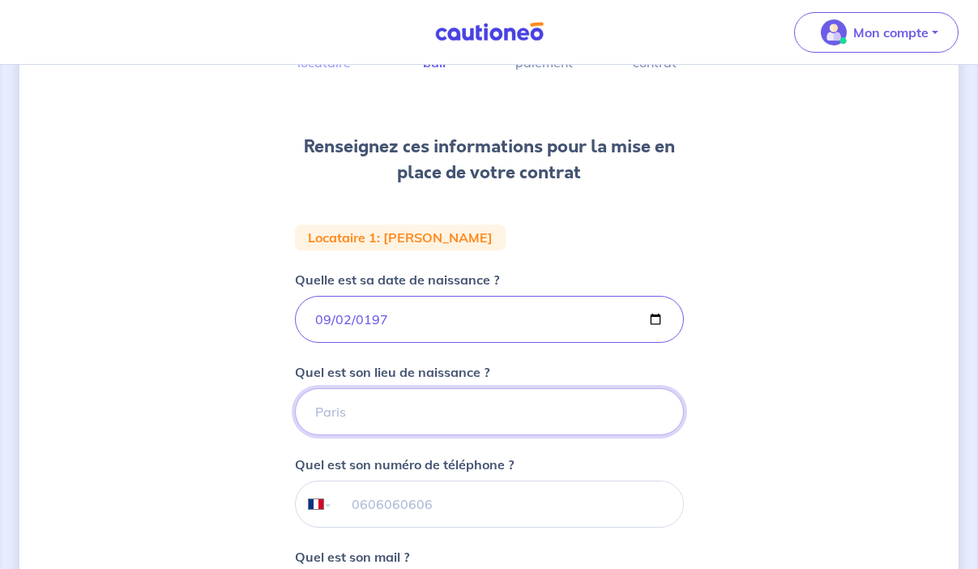
click at [352, 425] on input "Quel est son lieu de naissance ?" at bounding box center [489, 411] width 389 height 47
type input "c"
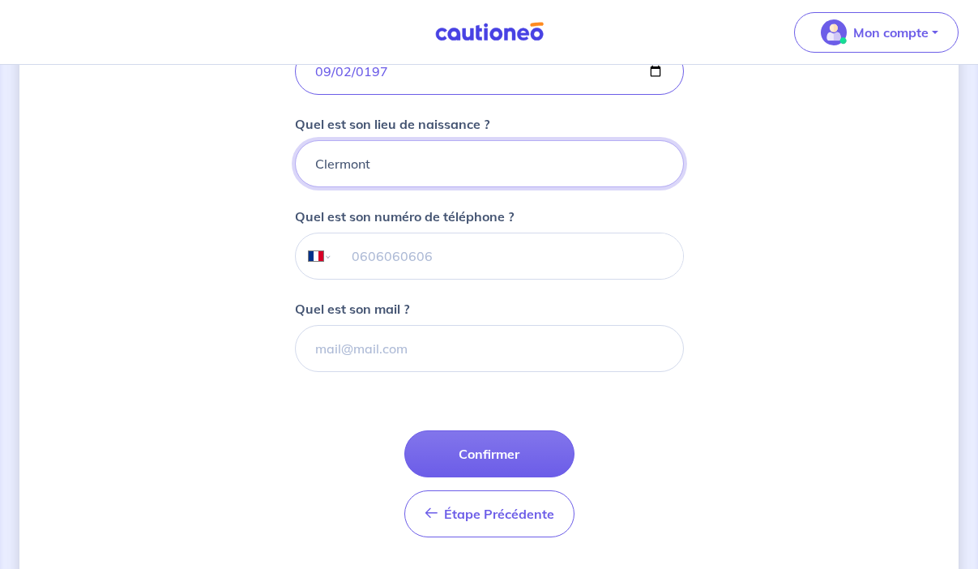
scroll to position [450, 0]
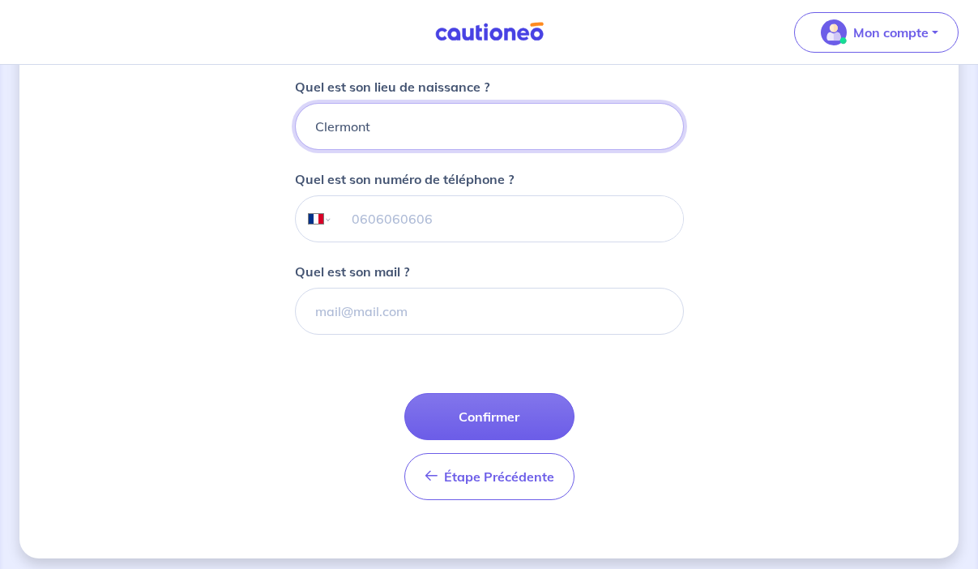
type input "Clermont"
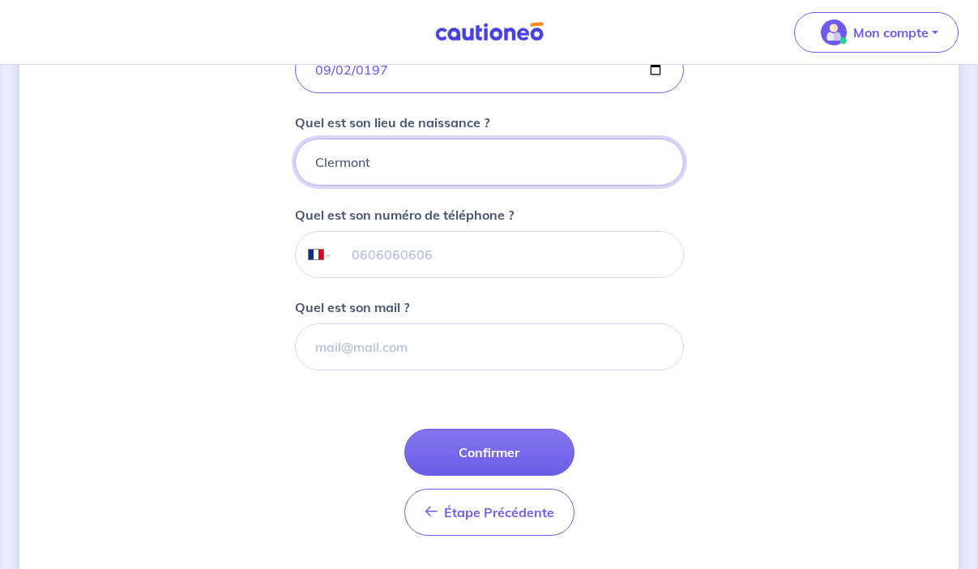
scroll to position [413, 0]
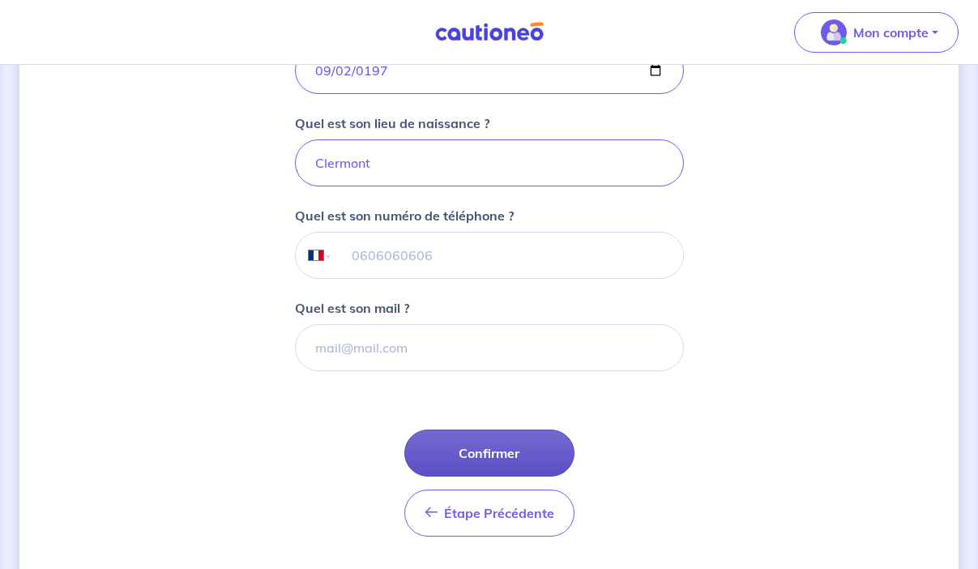
click at [501, 451] on button "Confirmer" at bounding box center [489, 452] width 170 height 47
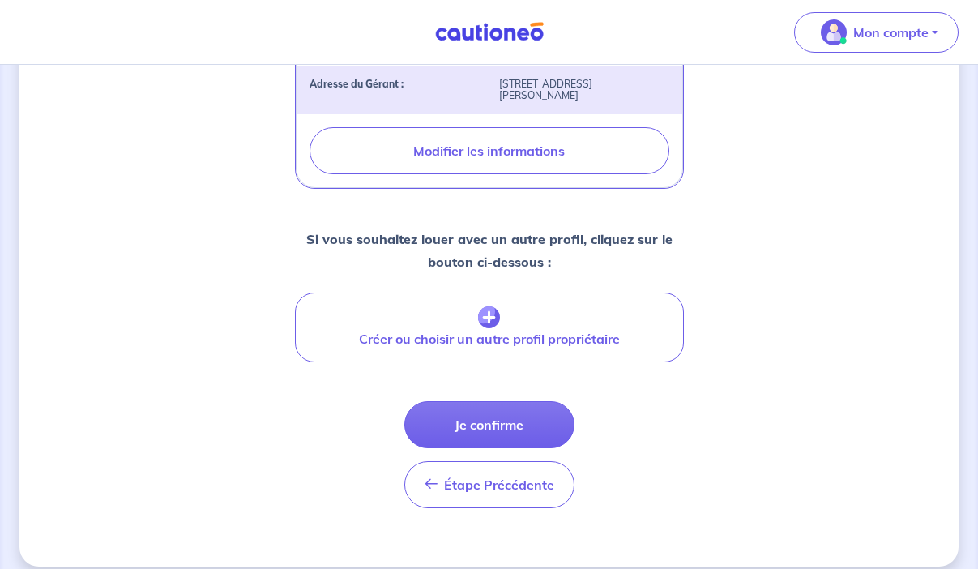
scroll to position [713, 0]
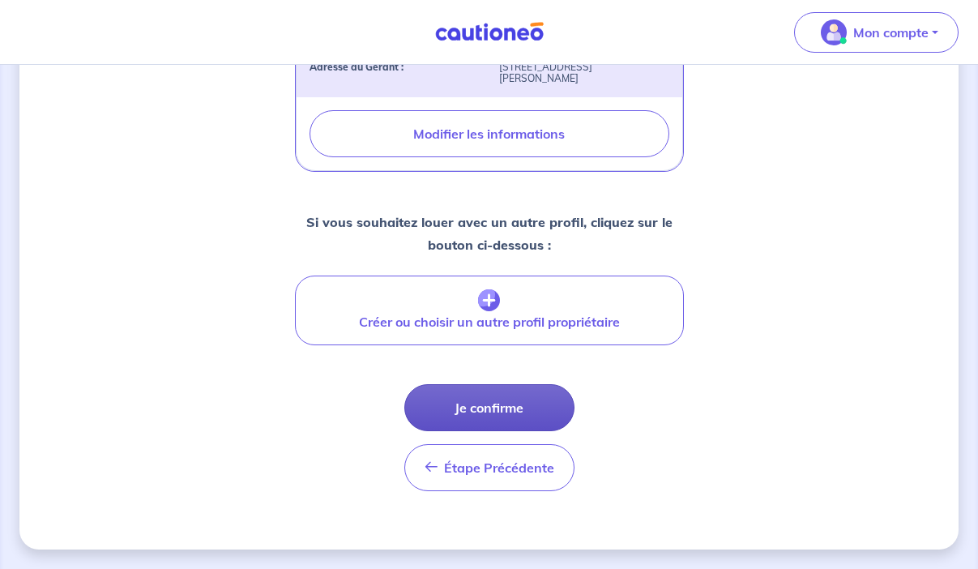
click at [494, 414] on button "Je confirme" at bounding box center [489, 407] width 170 height 47
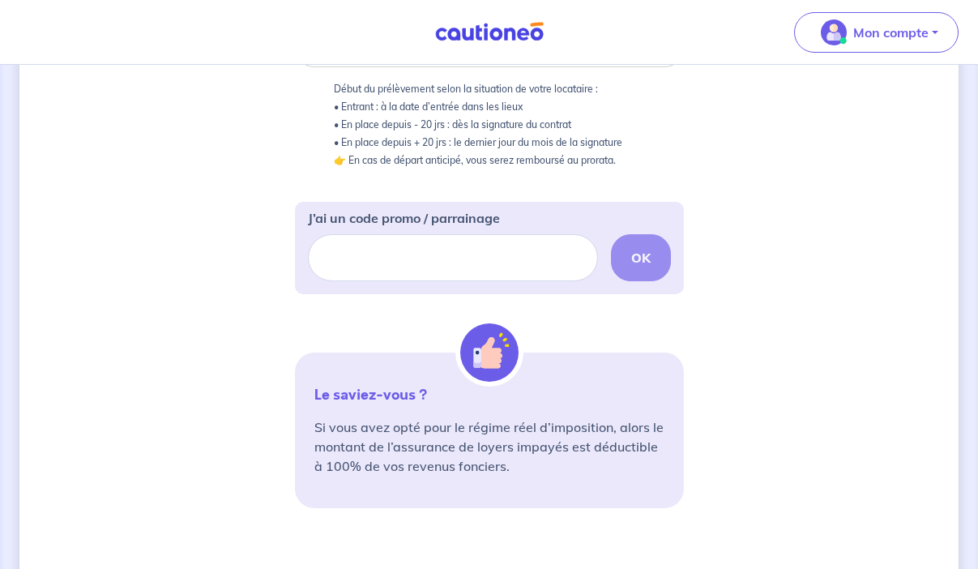
scroll to position [395, 0]
click at [482, 258] on input "J’ai un code promo / parrainage" at bounding box center [453, 256] width 290 height 47
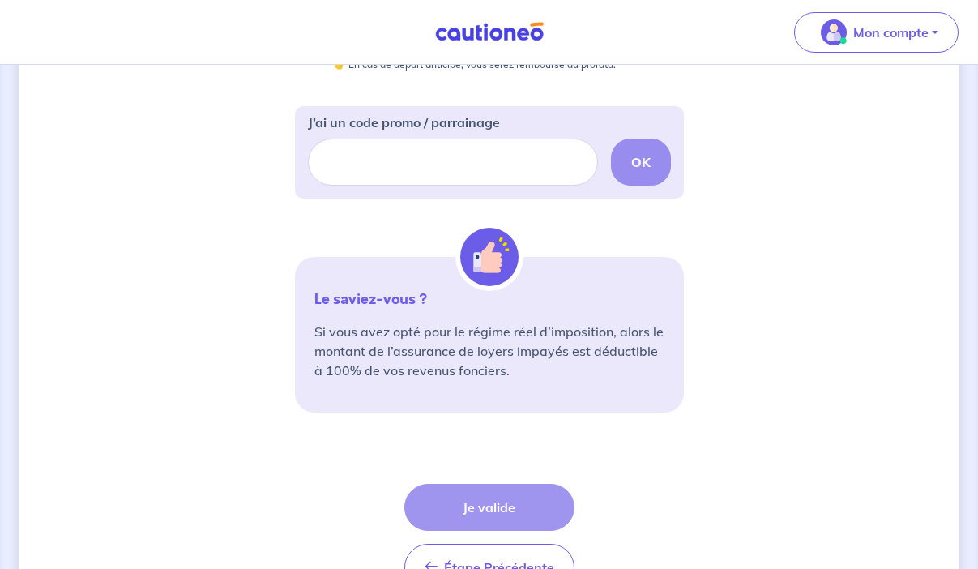
scroll to position [588, 0]
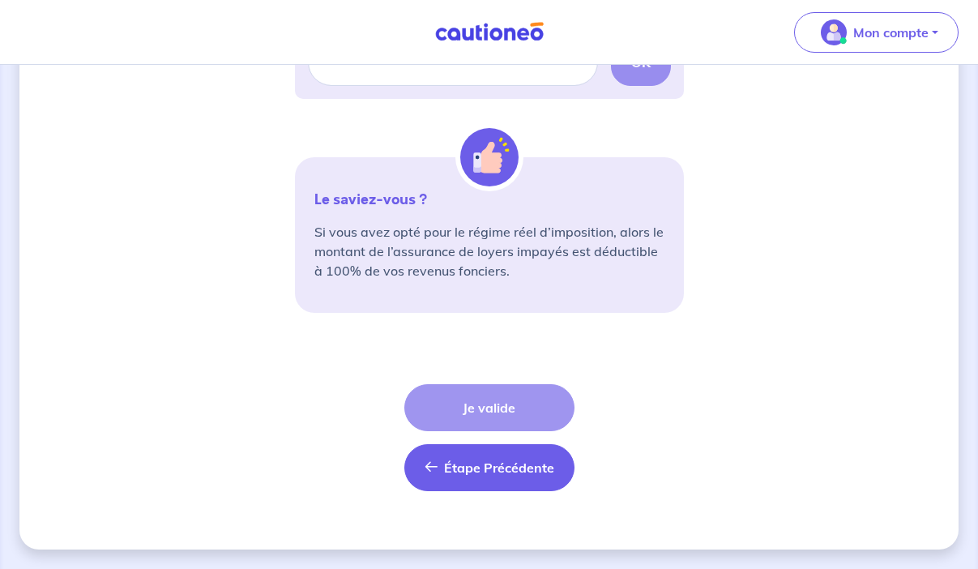
click at [468, 477] on button "Étape Précédente Précédent" at bounding box center [489, 467] width 170 height 47
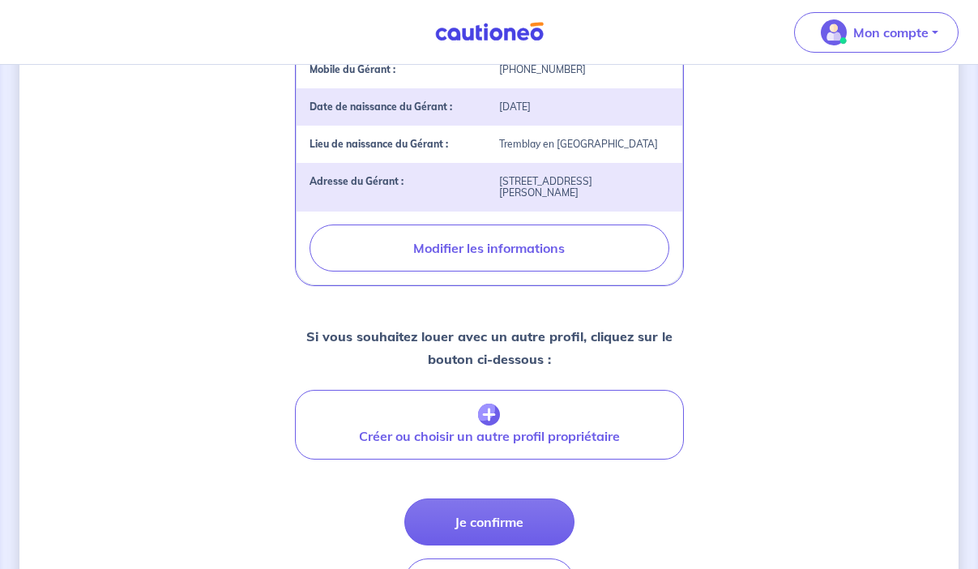
scroll to position [630, 0]
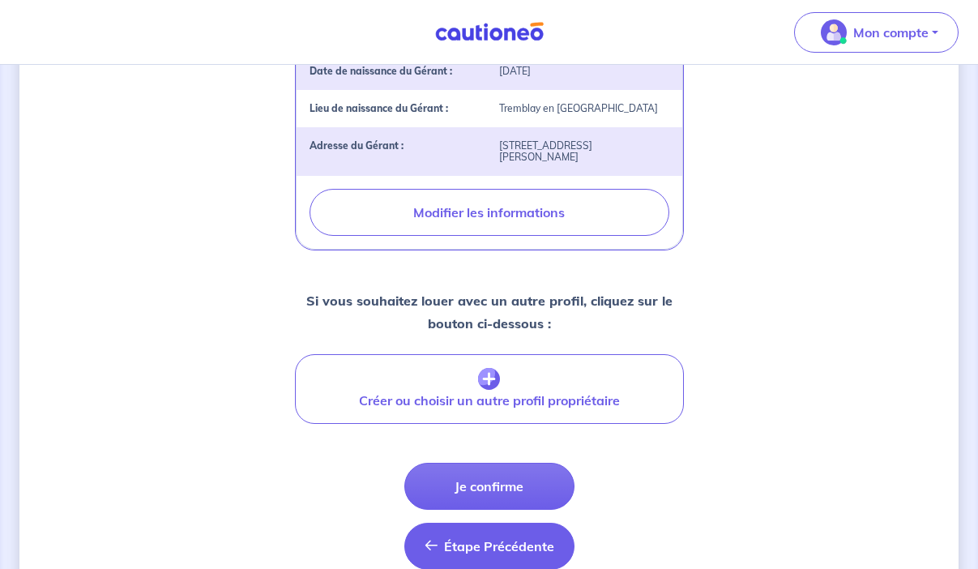
click at [460, 545] on span "Étape Précédente" at bounding box center [499, 546] width 110 height 16
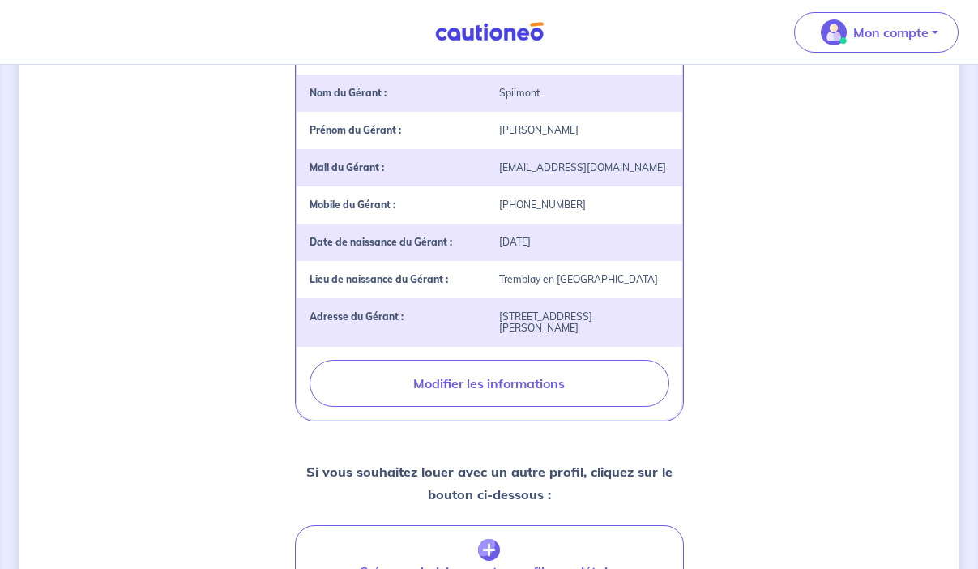
select select "FR"
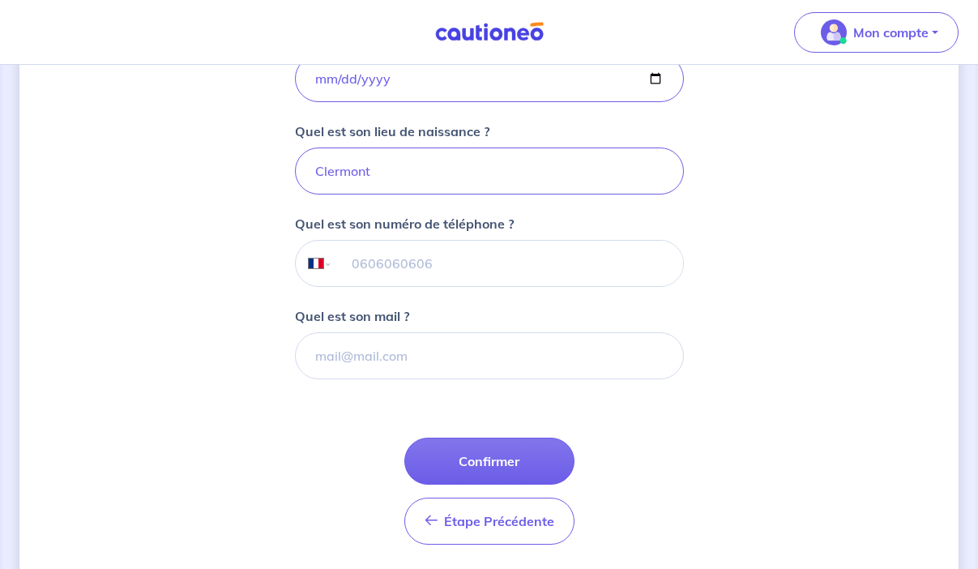
scroll to position [408, 0]
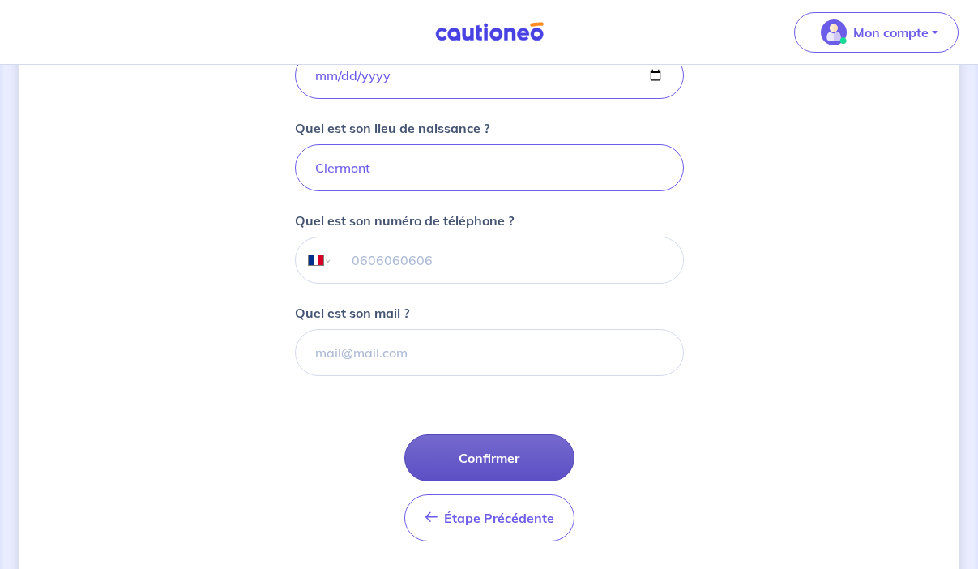
click at [502, 462] on button "Confirmer" at bounding box center [489, 457] width 170 height 47
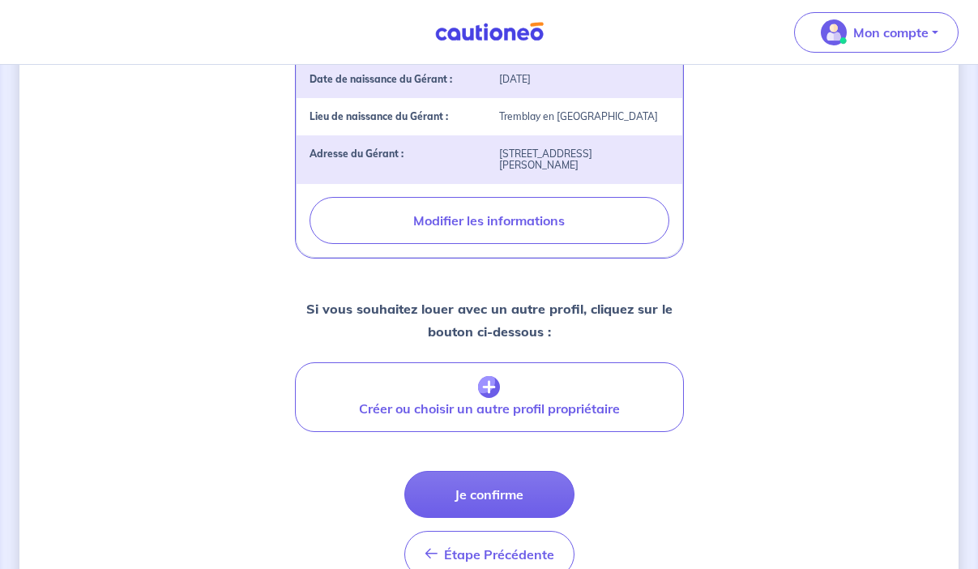
scroll to position [713, 0]
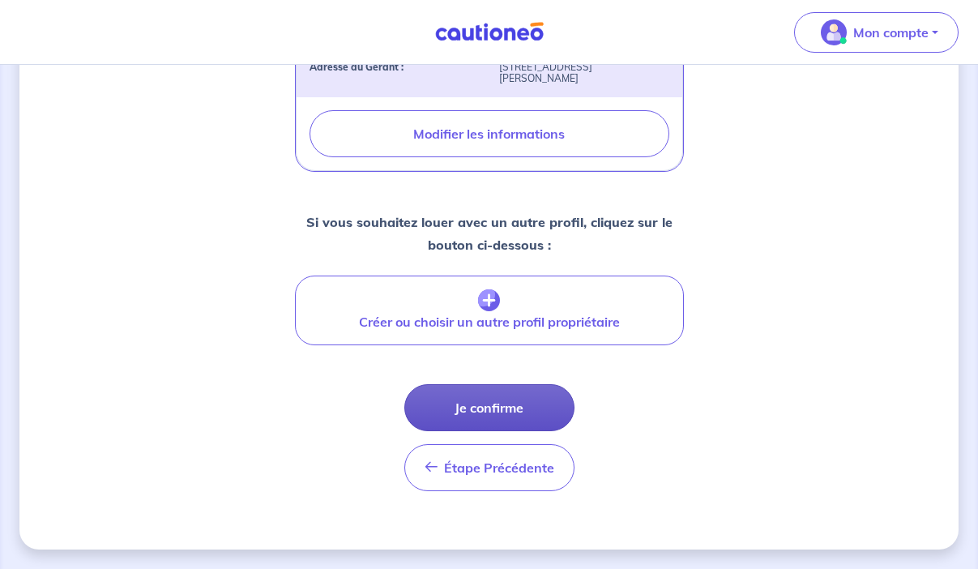
click at [521, 407] on button "Je confirme" at bounding box center [489, 407] width 170 height 47
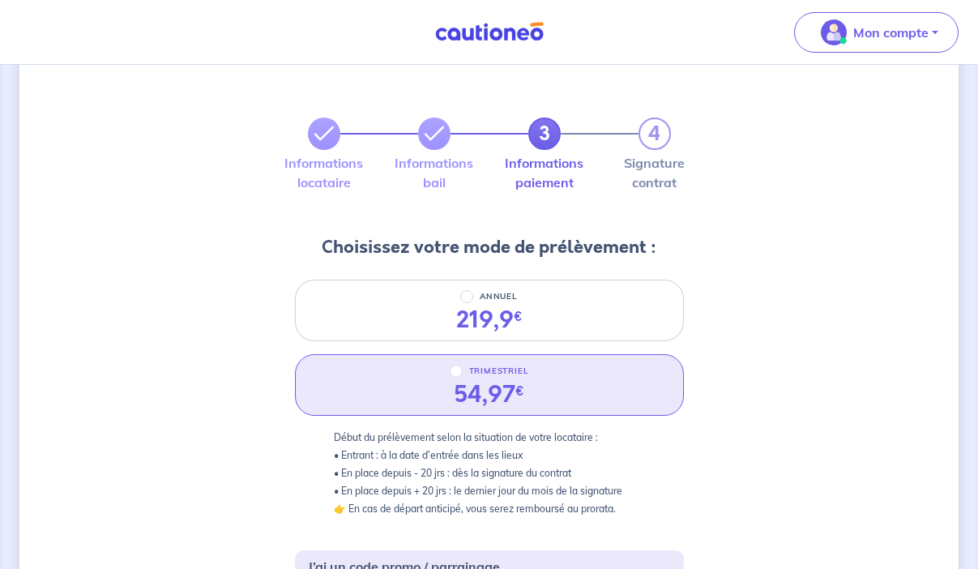
scroll to position [54, 0]
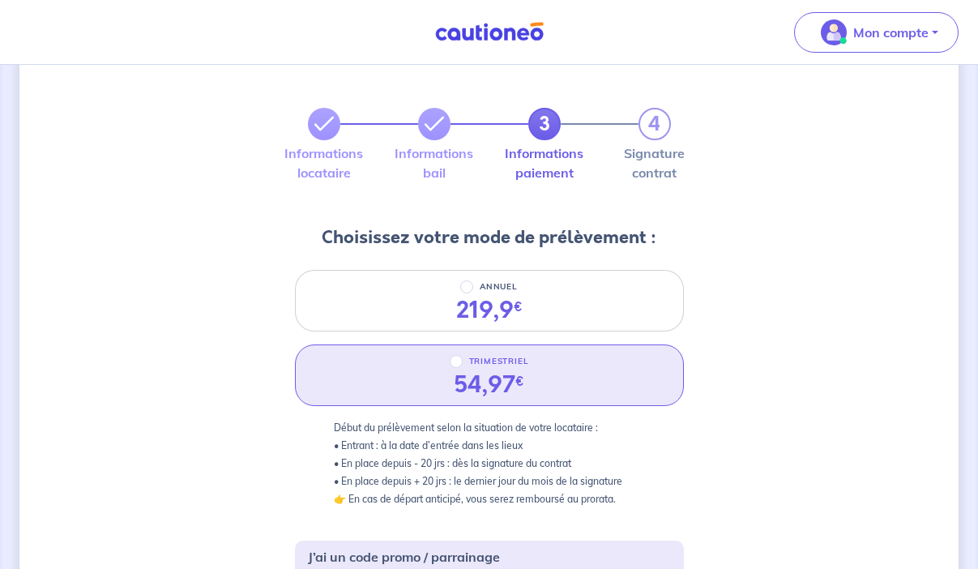
click at [516, 364] on p "TRIMESTRIEL" at bounding box center [499, 361] width 60 height 19
radio input "true"
click at [463, 364] on input "TRIMESTRIEL" at bounding box center [456, 361] width 13 height 13
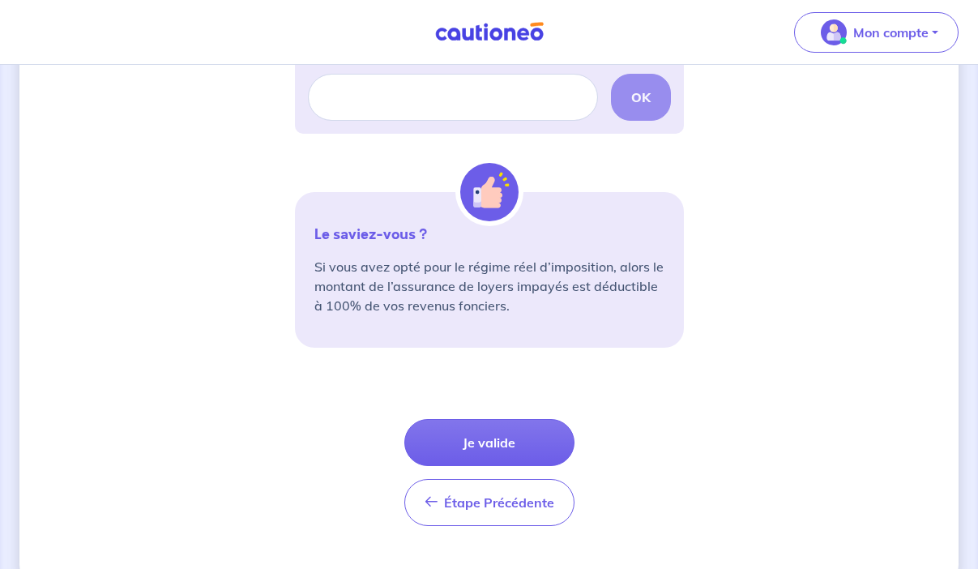
scroll to position [558, 0]
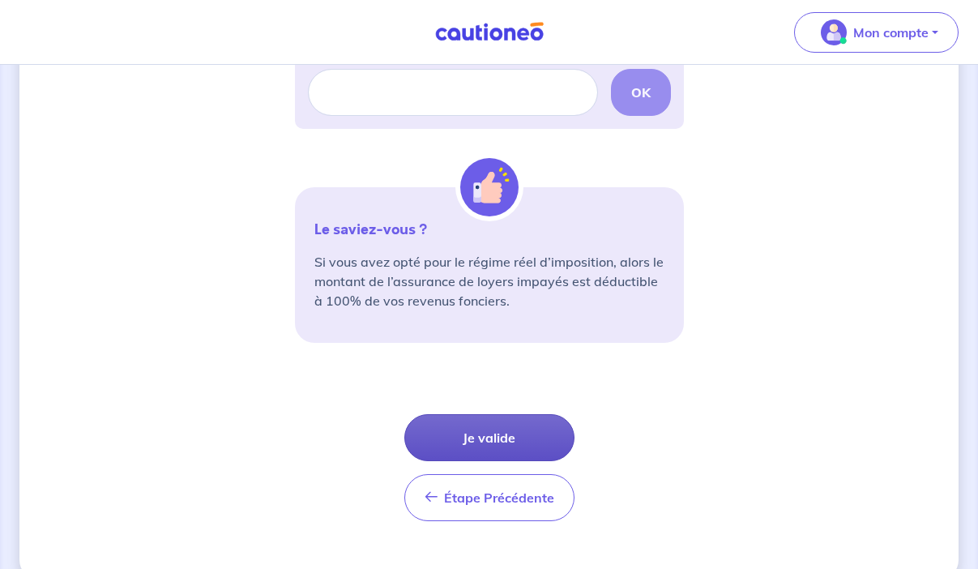
click at [515, 438] on button "Je valide" at bounding box center [489, 437] width 170 height 47
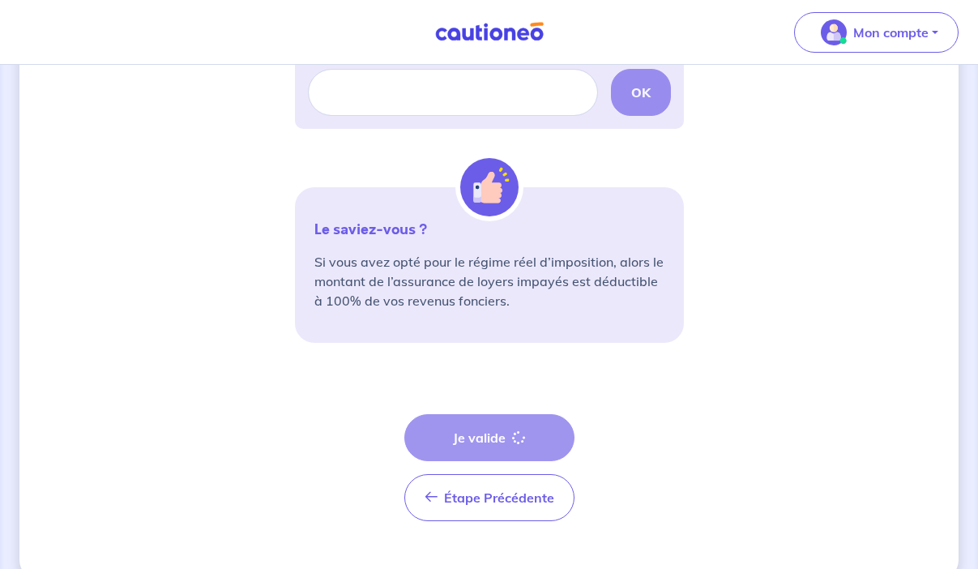
scroll to position [588, 0]
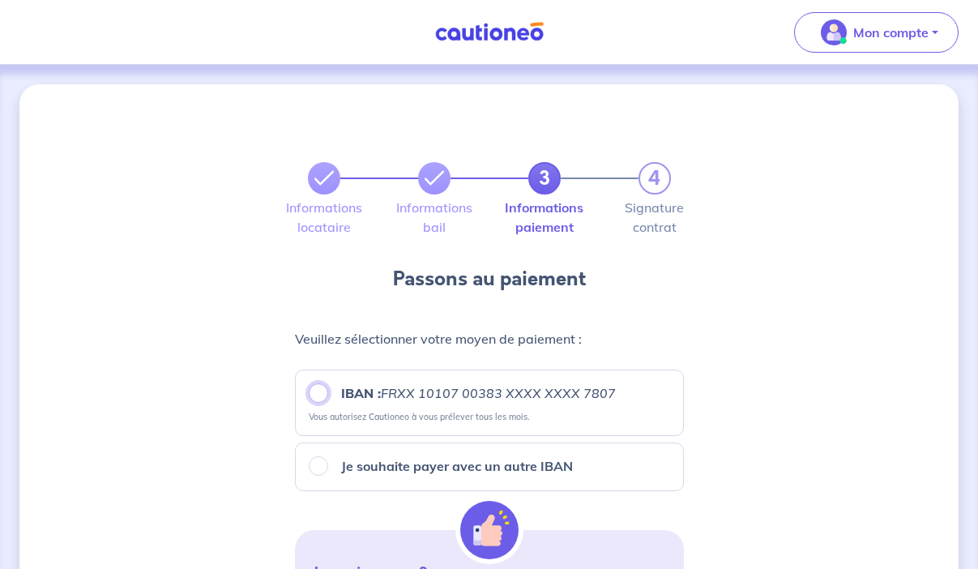
click at [319, 395] on input "IBAN : FRXX [FINANCIAL_ID] XXXX XXXX 7807" at bounding box center [318, 392] width 19 height 19
radio input "true"
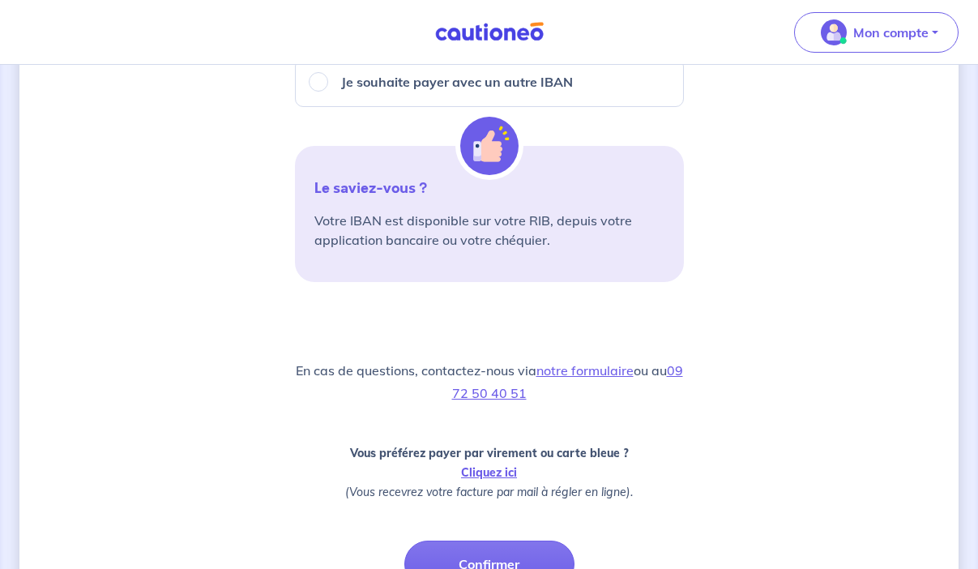
scroll to position [540, 0]
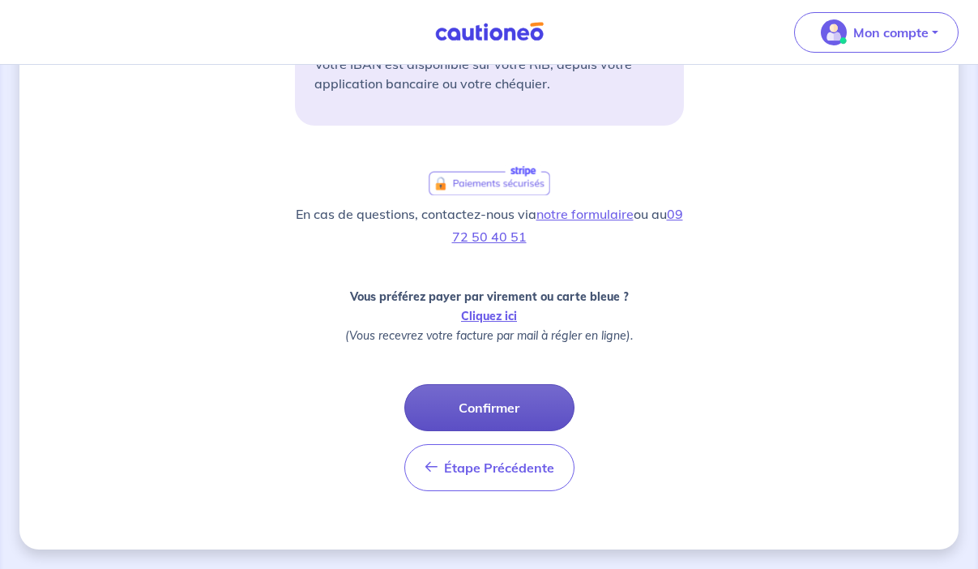
click at [500, 404] on button "Confirmer" at bounding box center [489, 407] width 170 height 47
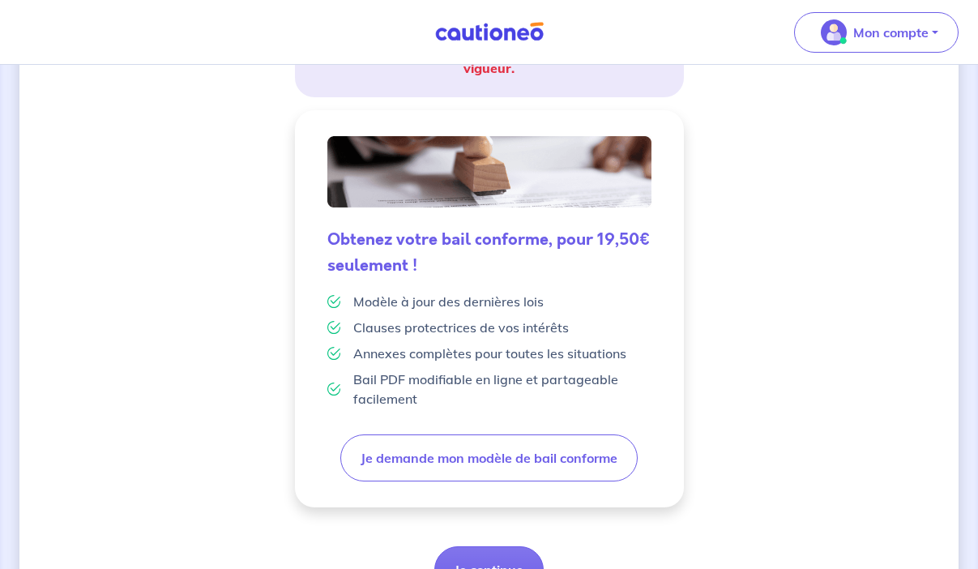
scroll to position [451, 0]
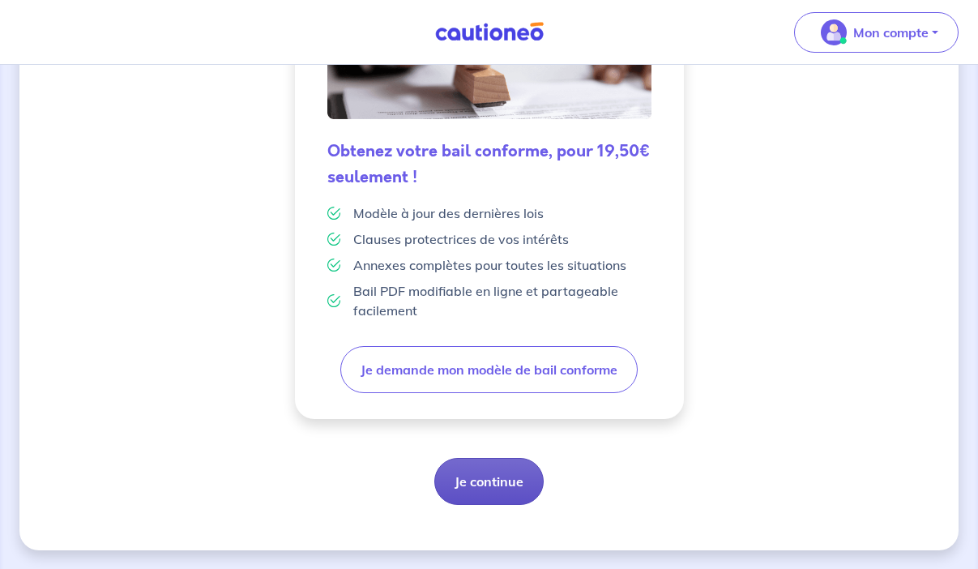
click at [485, 464] on button "Je continue" at bounding box center [488, 481] width 109 height 47
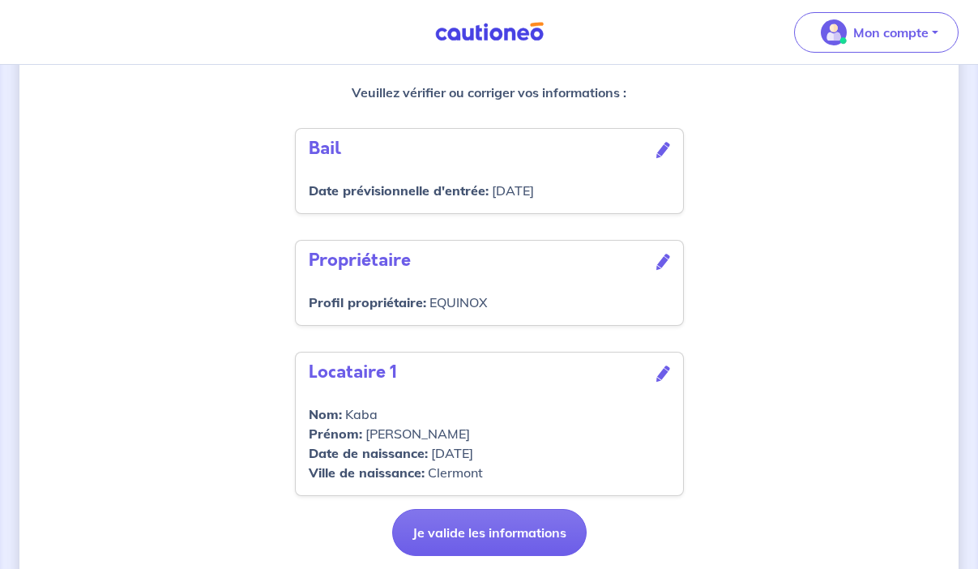
scroll to position [533, 0]
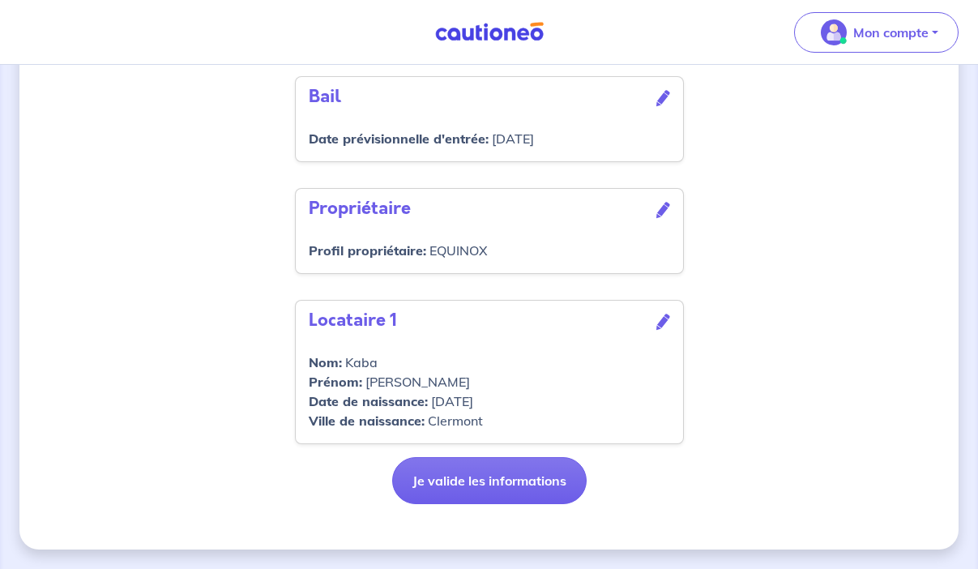
click at [662, 325] on icon at bounding box center [663, 322] width 14 height 16
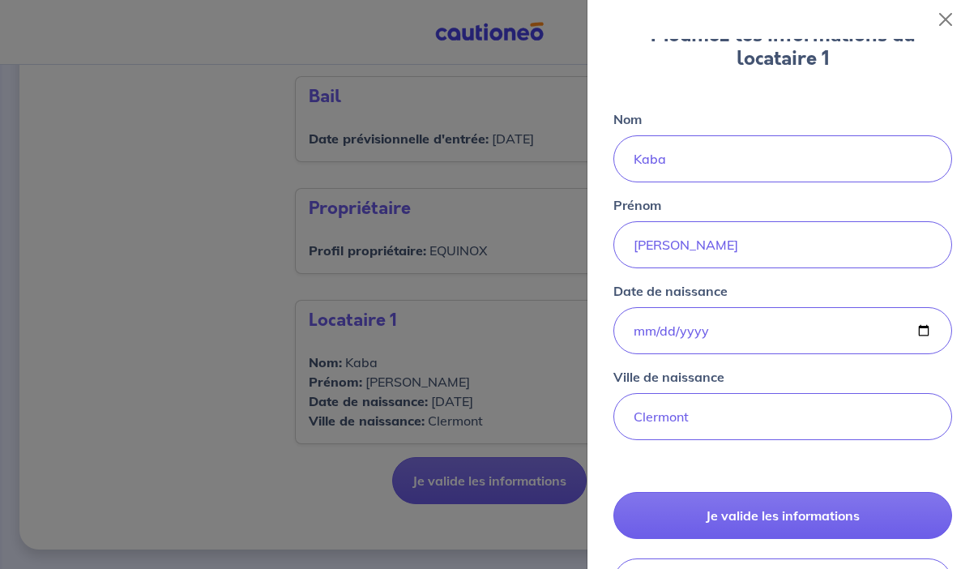
scroll to position [164, 0]
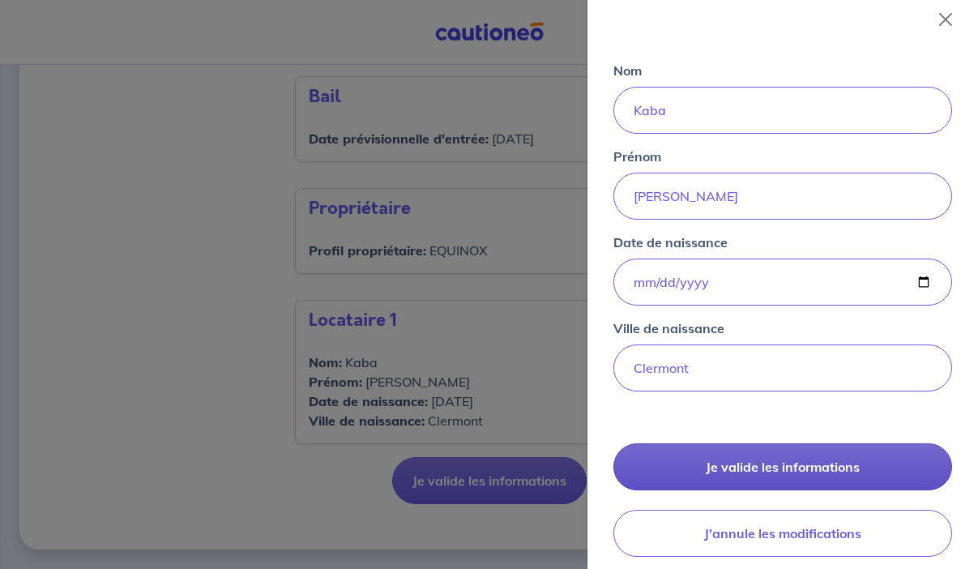
click at [683, 464] on button "Je valide les informations" at bounding box center [782, 466] width 339 height 47
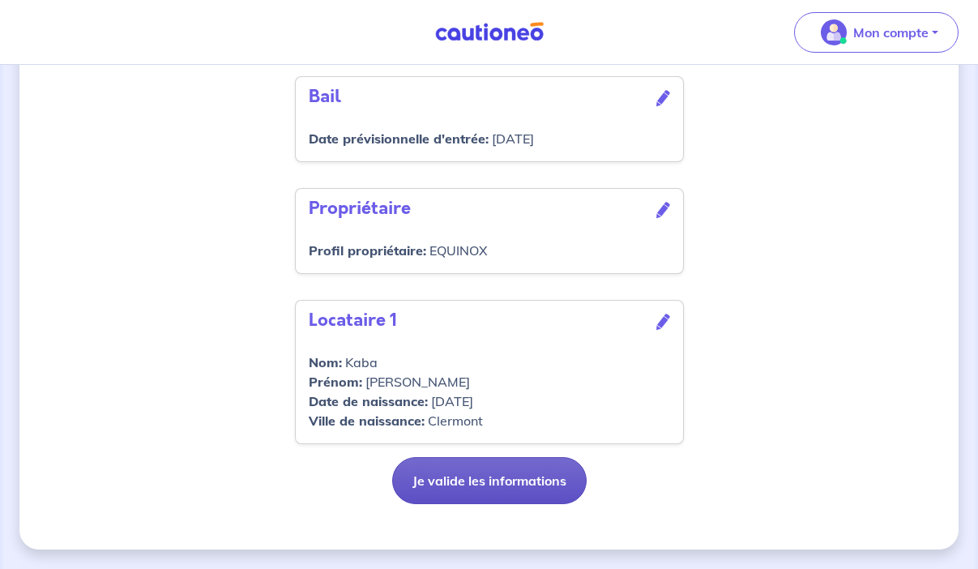
click at [505, 494] on button "Je valide les informations" at bounding box center [489, 480] width 194 height 47
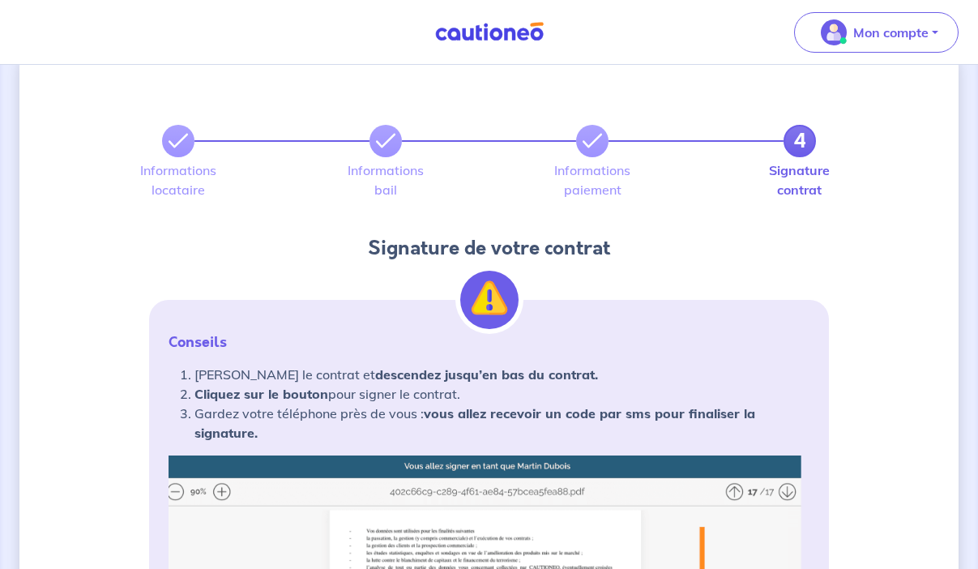
scroll to position [36, 0]
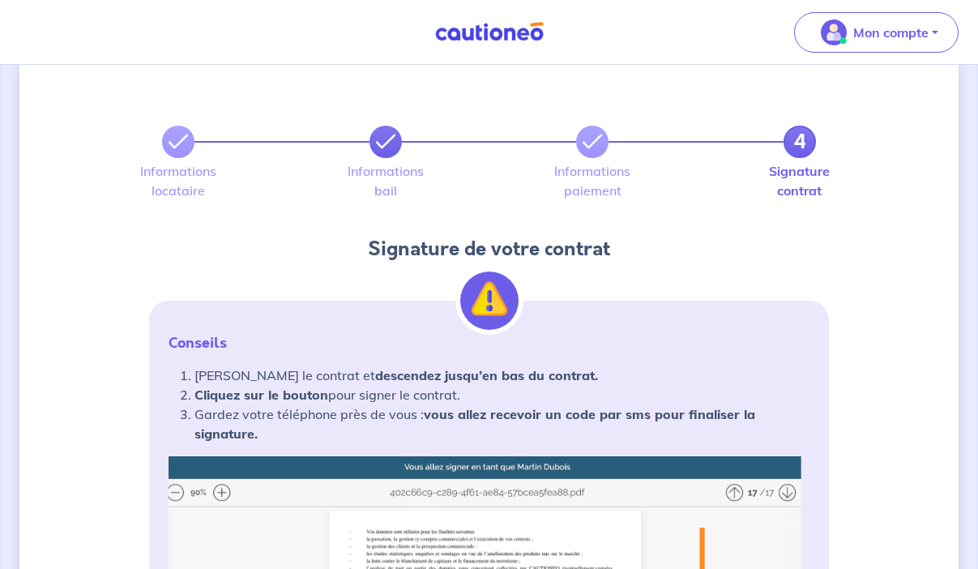
click at [378, 149] on icon at bounding box center [385, 141] width 19 height 19
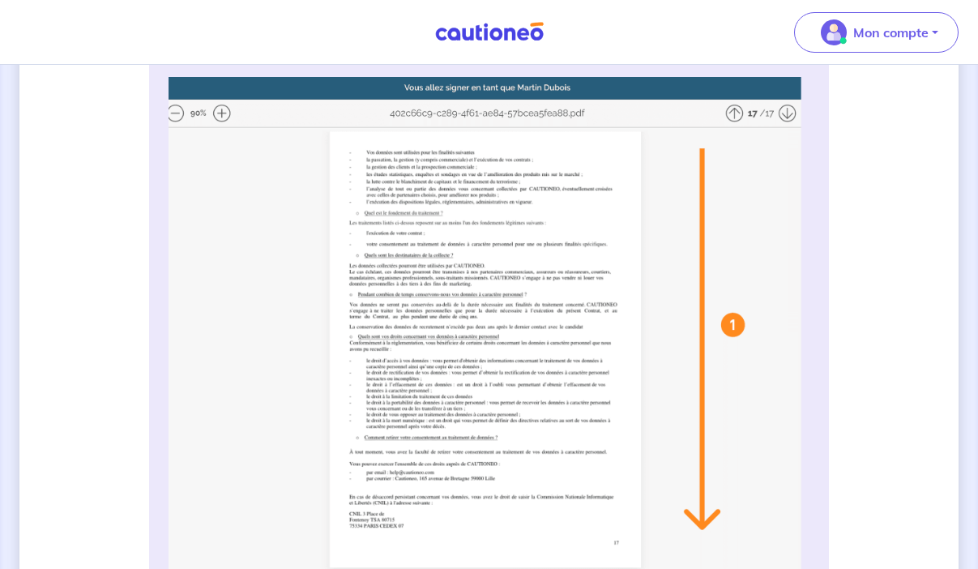
scroll to position [0, 0]
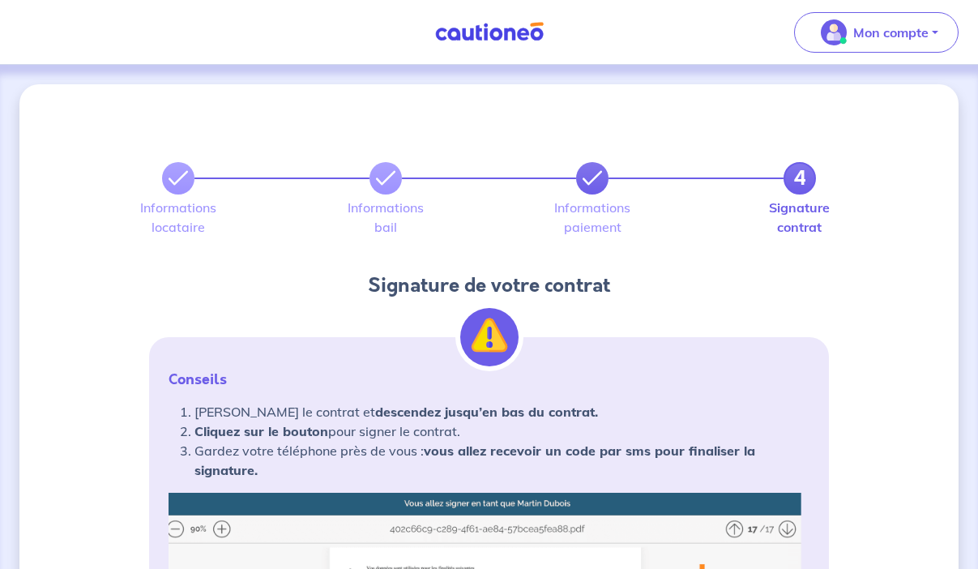
click at [595, 186] on icon at bounding box center [592, 178] width 19 height 19
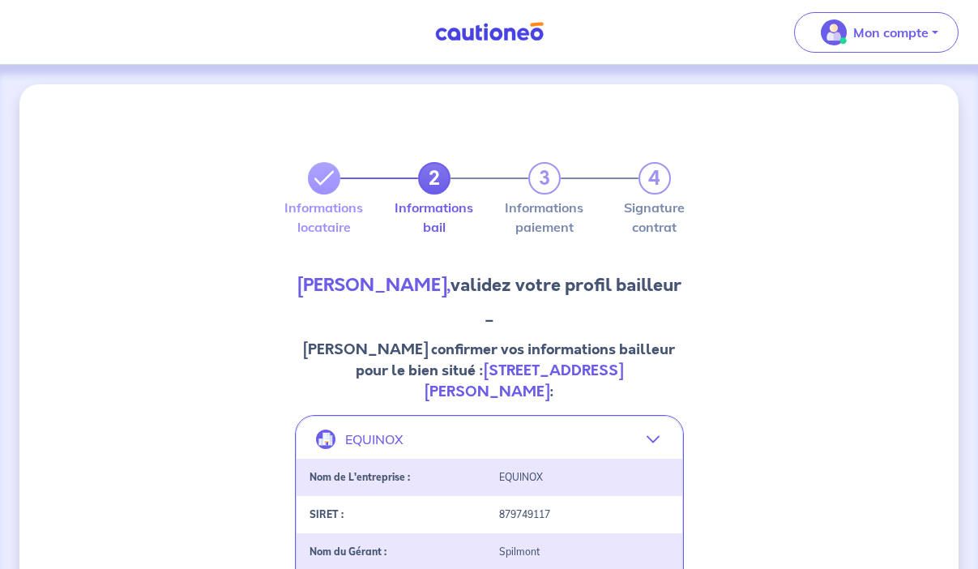
scroll to position [68, 0]
select select "FR"
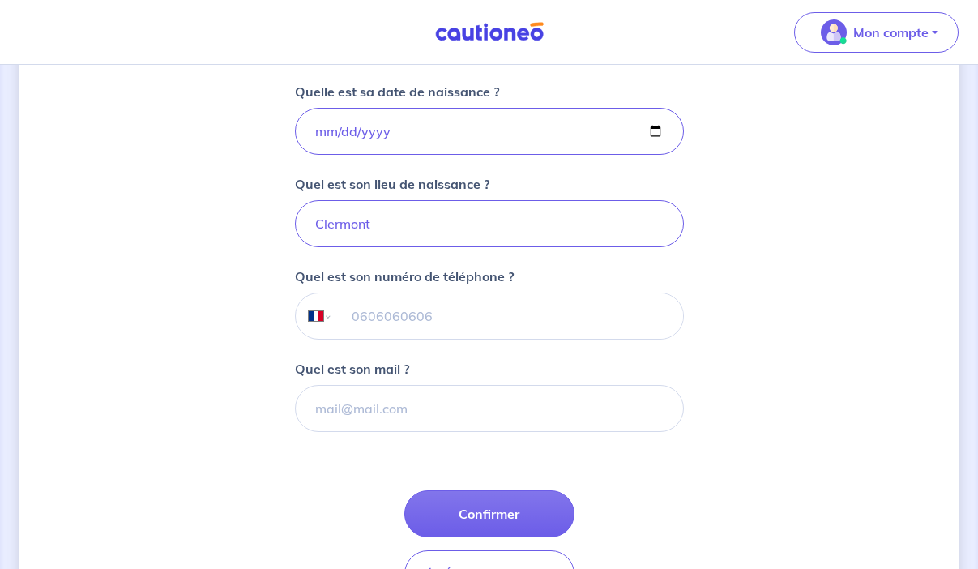
scroll to position [370, 0]
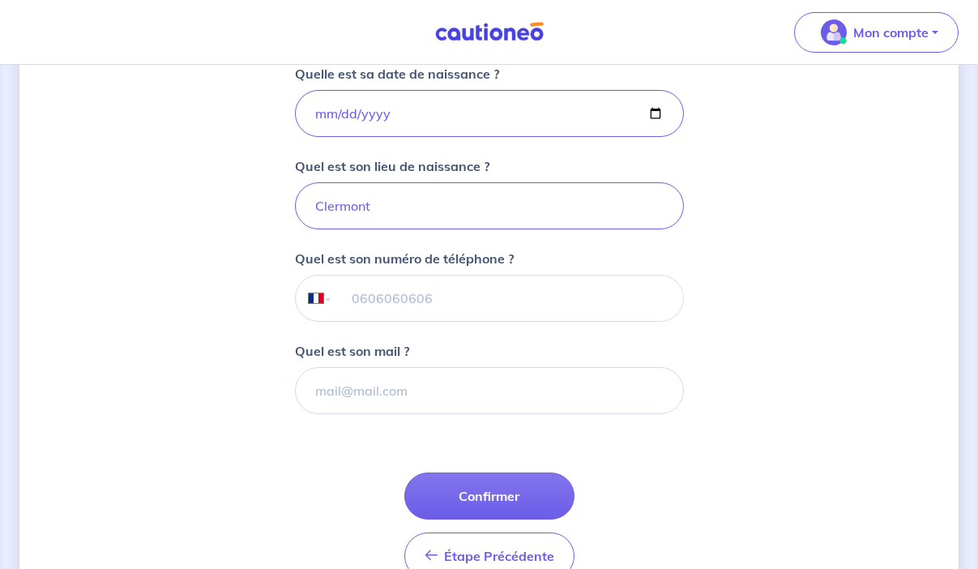
click at [406, 296] on input "tel" at bounding box center [507, 298] width 350 height 45
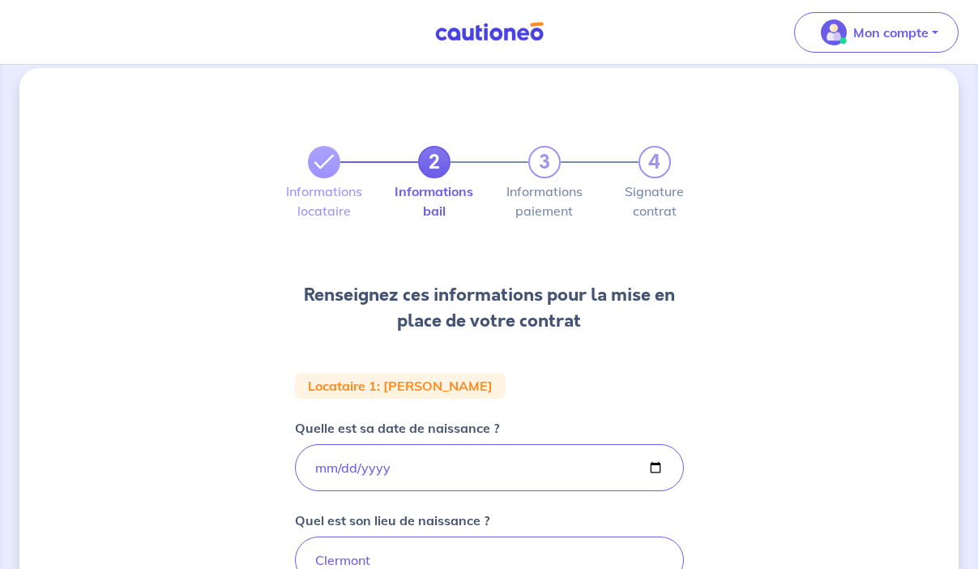
scroll to position [0, 0]
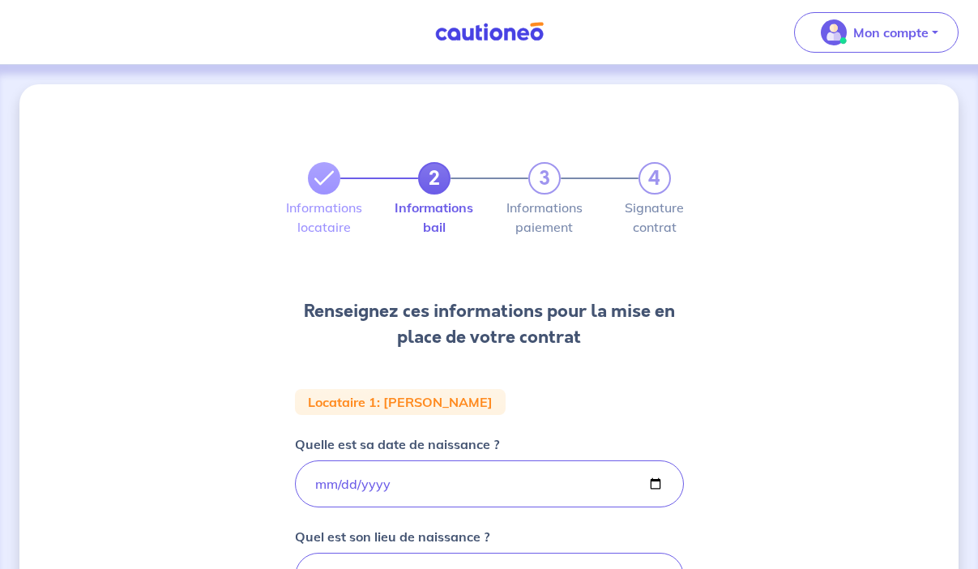
click at [639, 205] on label "Signature contrat" at bounding box center [655, 217] width 32 height 32
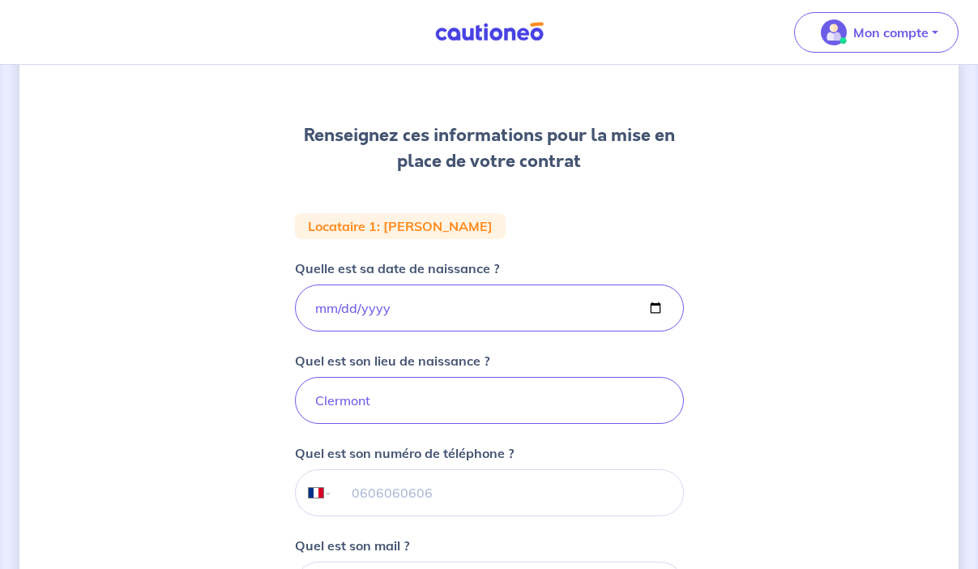
scroll to position [459, 0]
